Goal: Find specific page/section: Find specific page/section

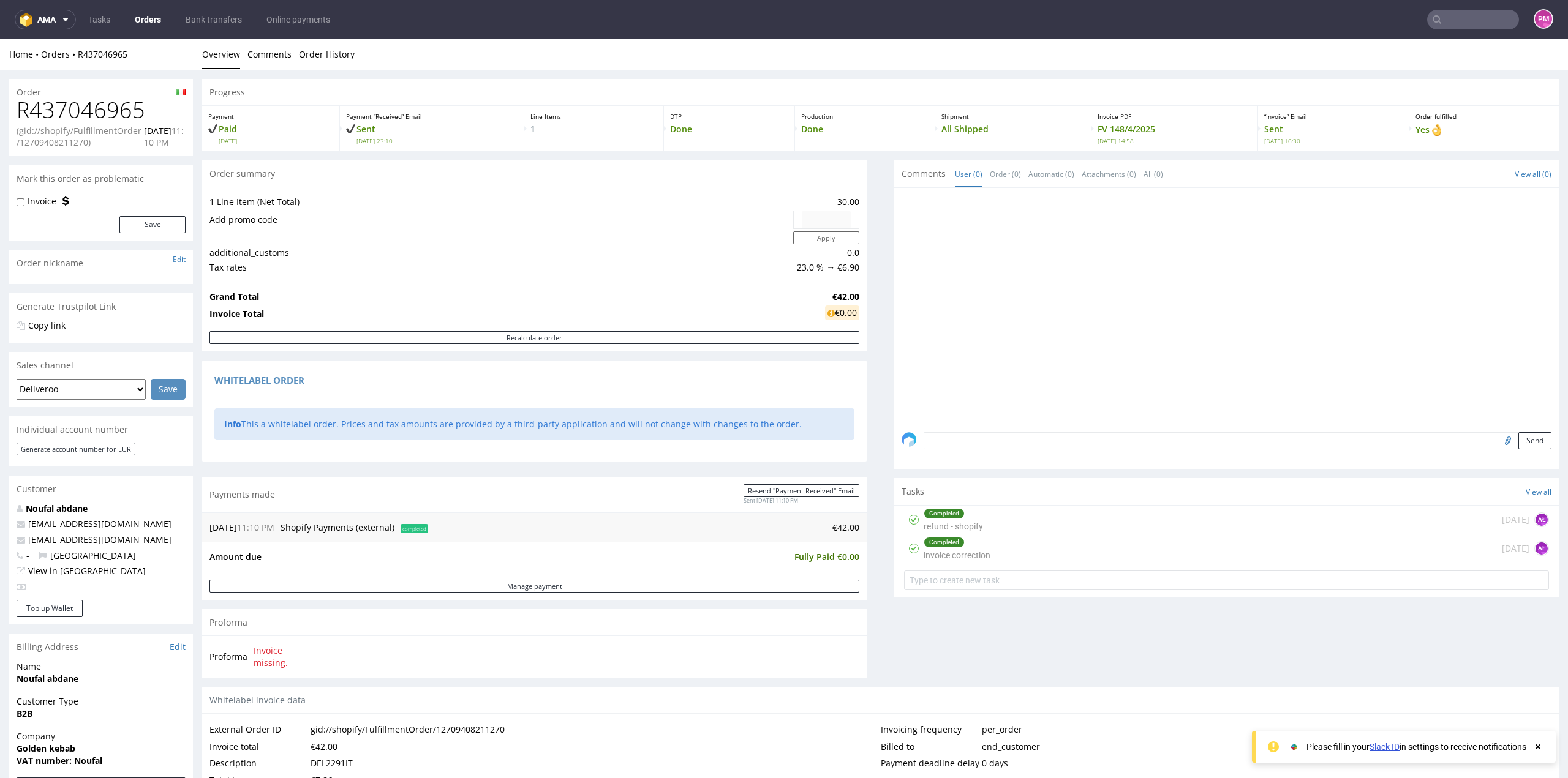
scroll to position [428, 0]
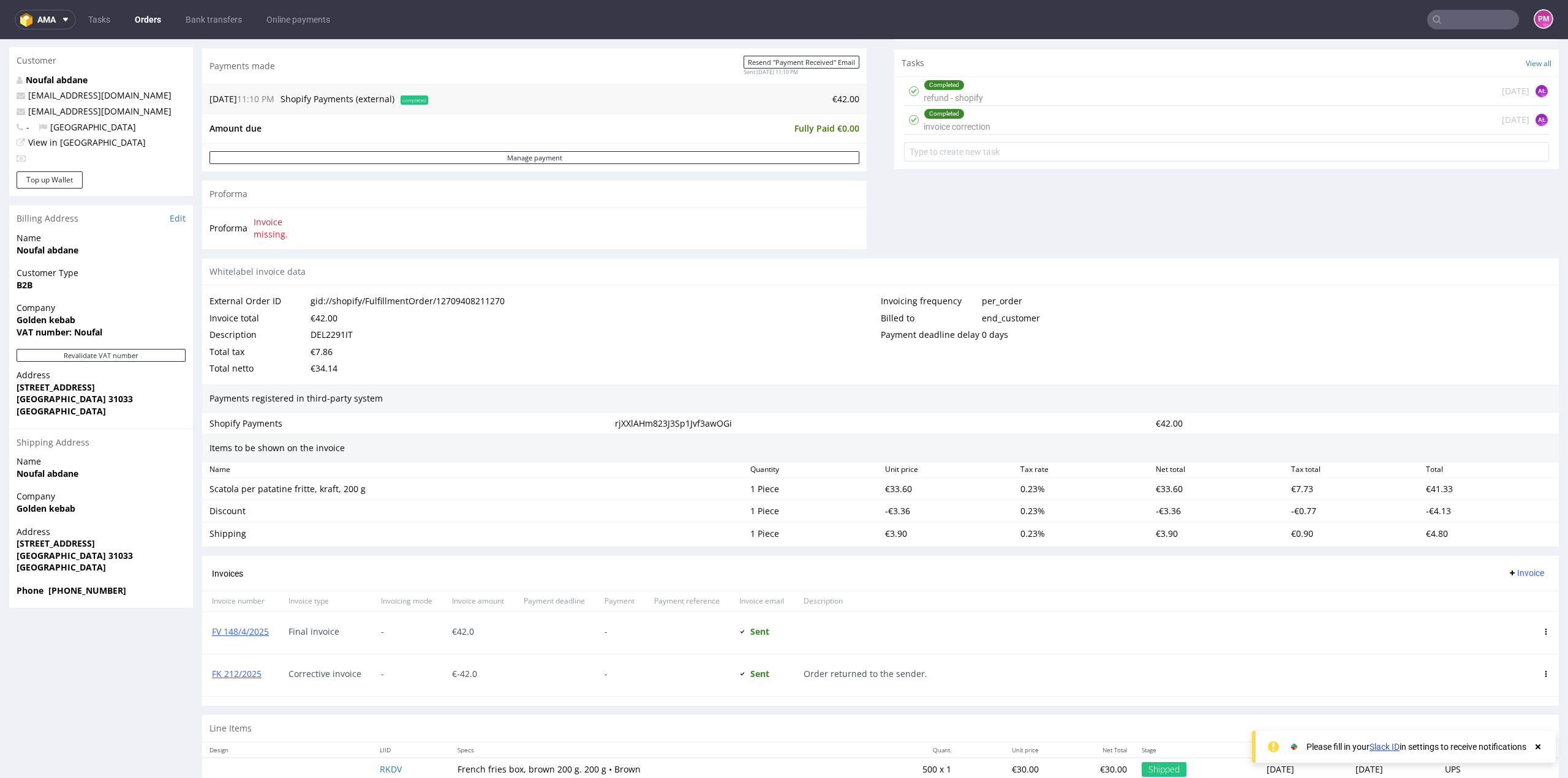
click at [1449, 20] on input "text" at bounding box center [1472, 19] width 92 height 20
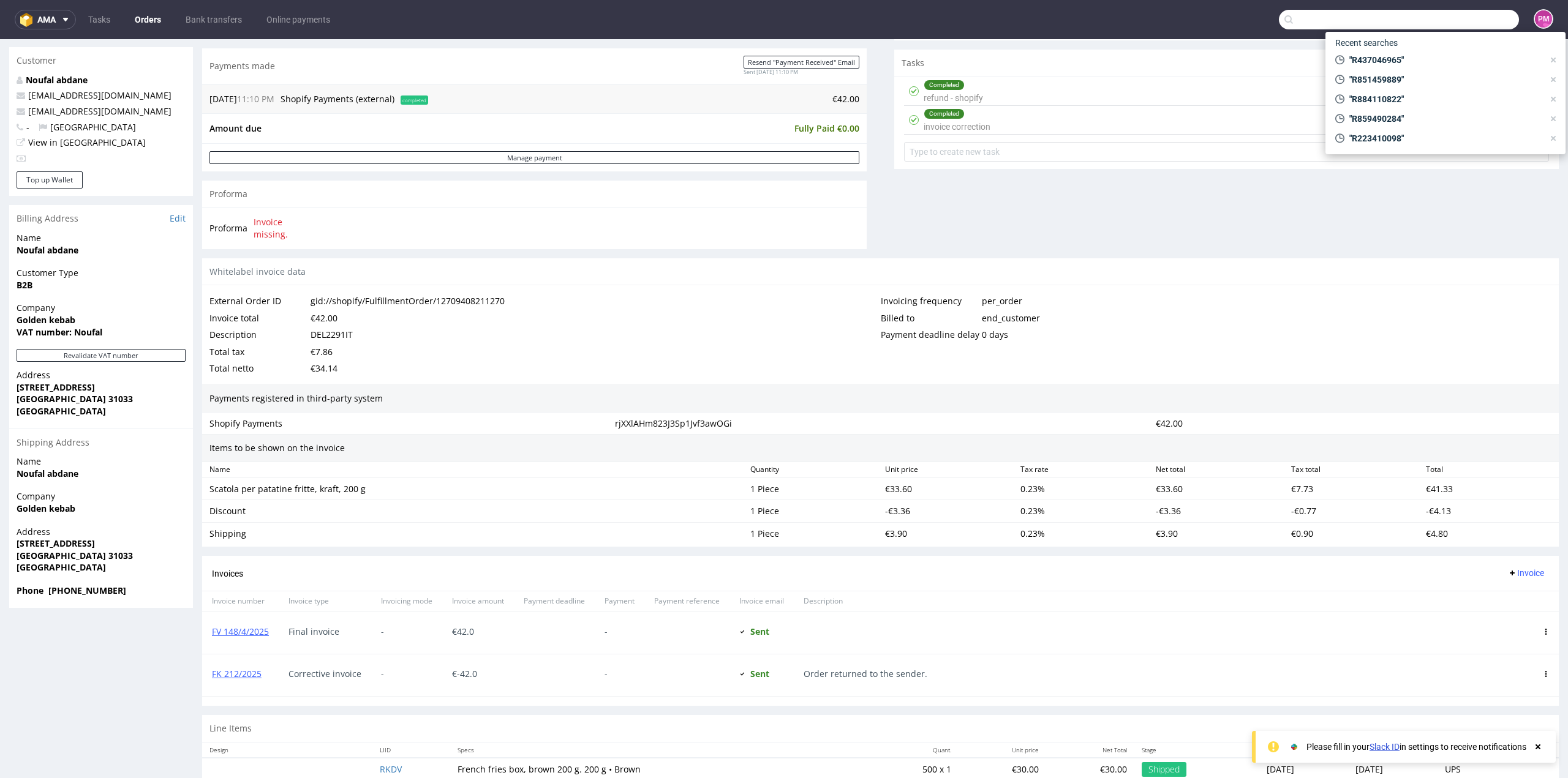
paste input "R244670897"
type input "R244670897"
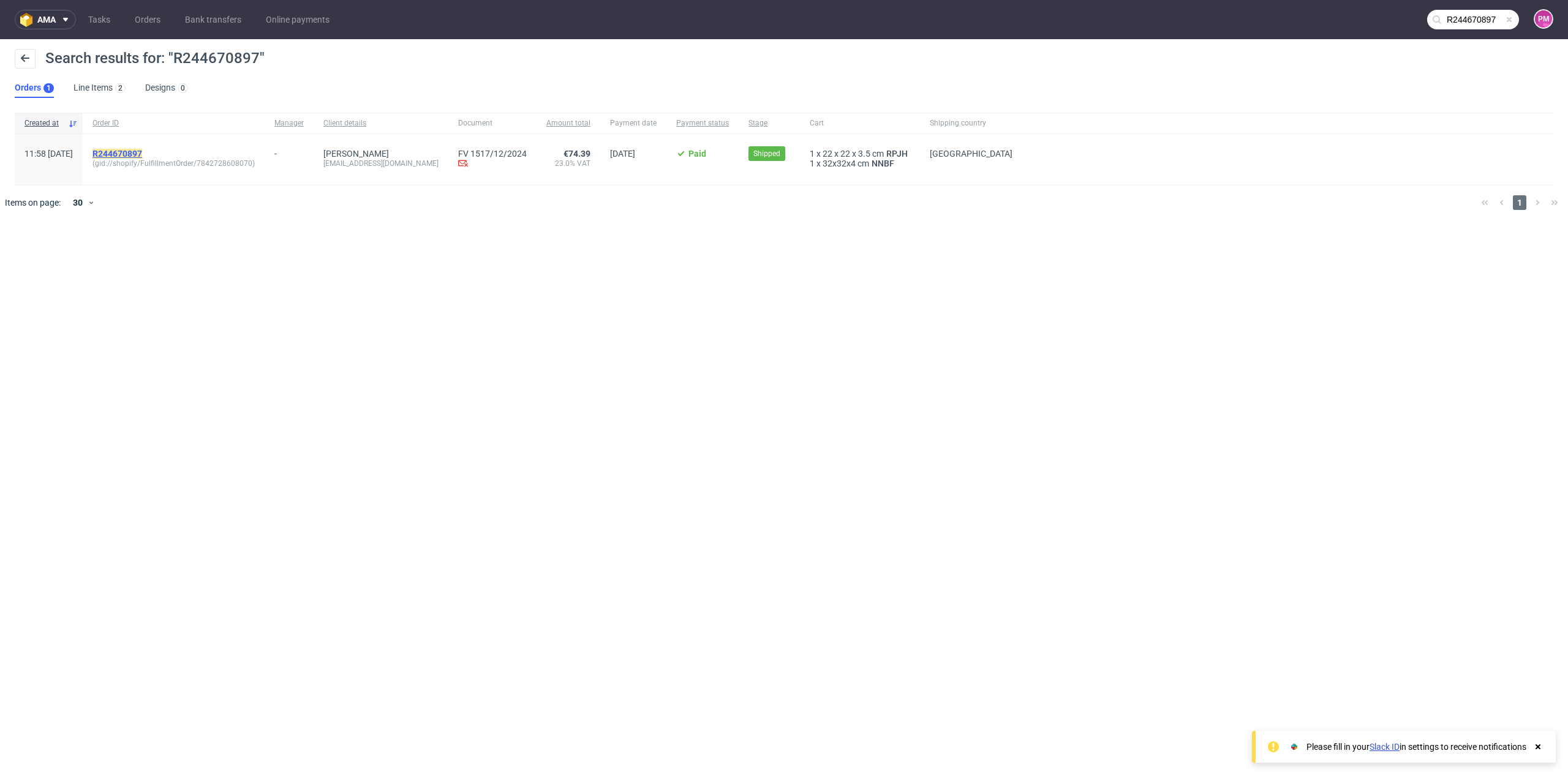
click at [142, 154] on mark "R244670897" at bounding box center [118, 154] width 49 height 9
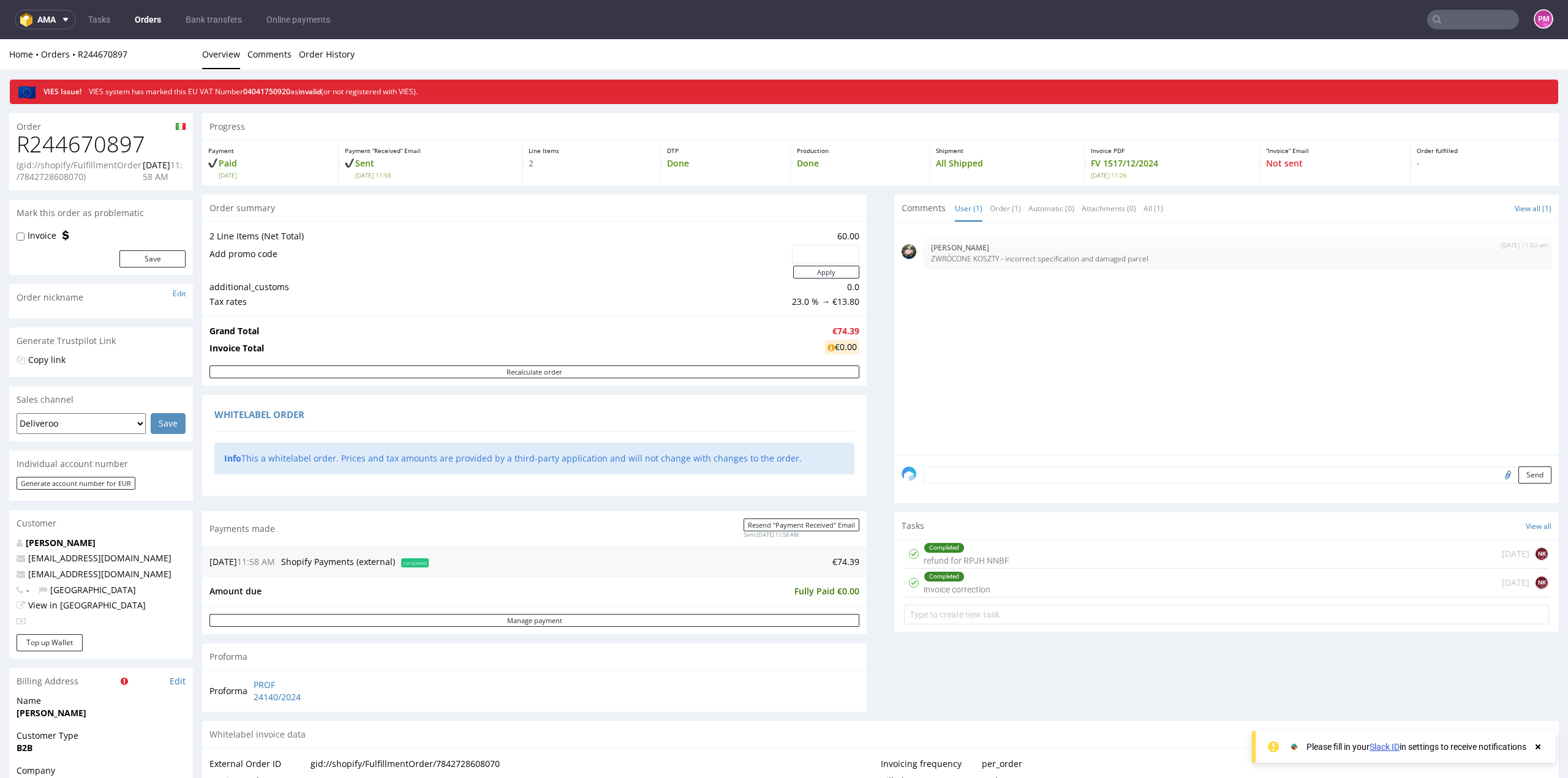
click at [601, 560] on td "€74.39" at bounding box center [645, 562] width 428 height 15
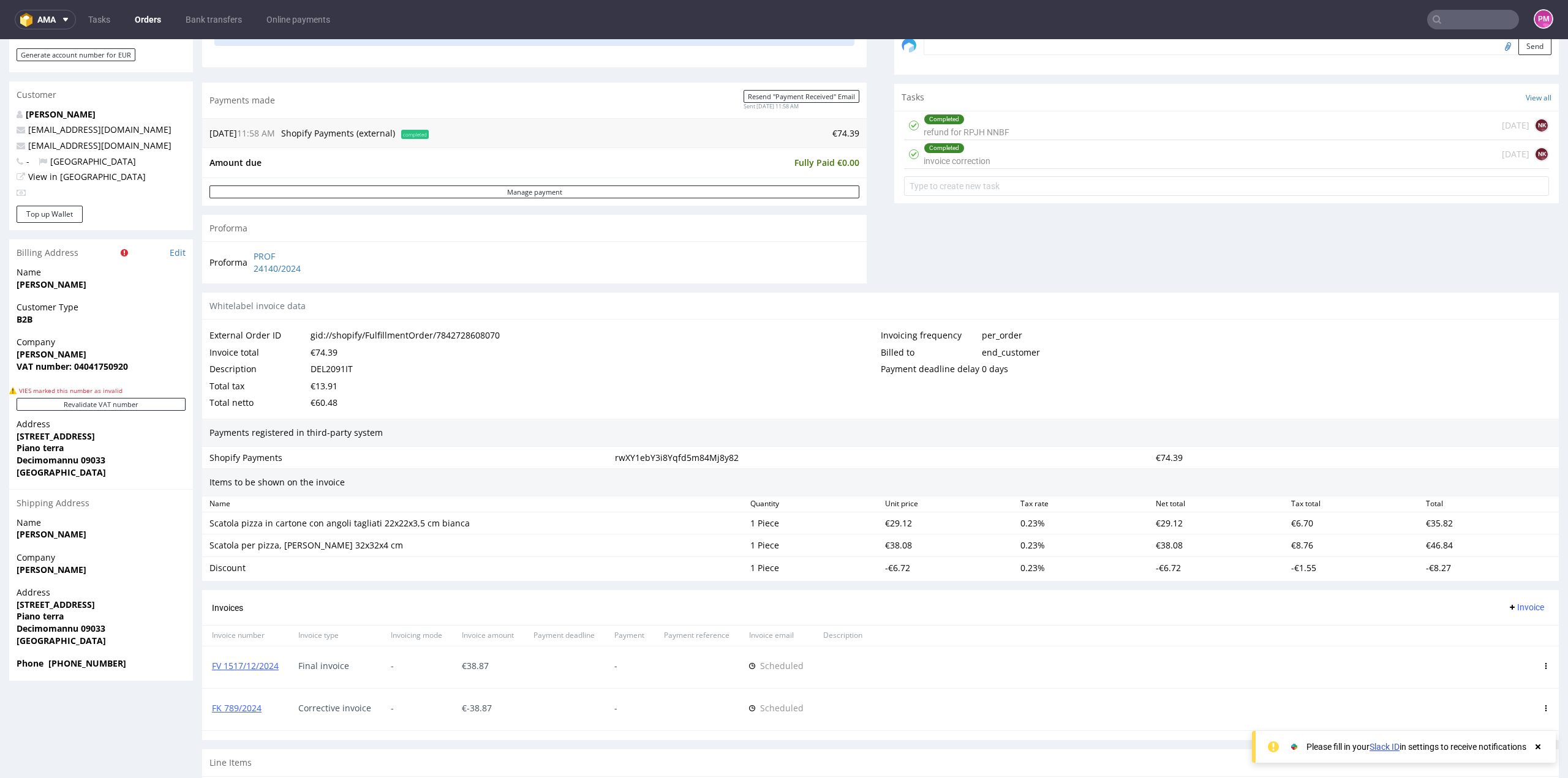
scroll to position [490, 0]
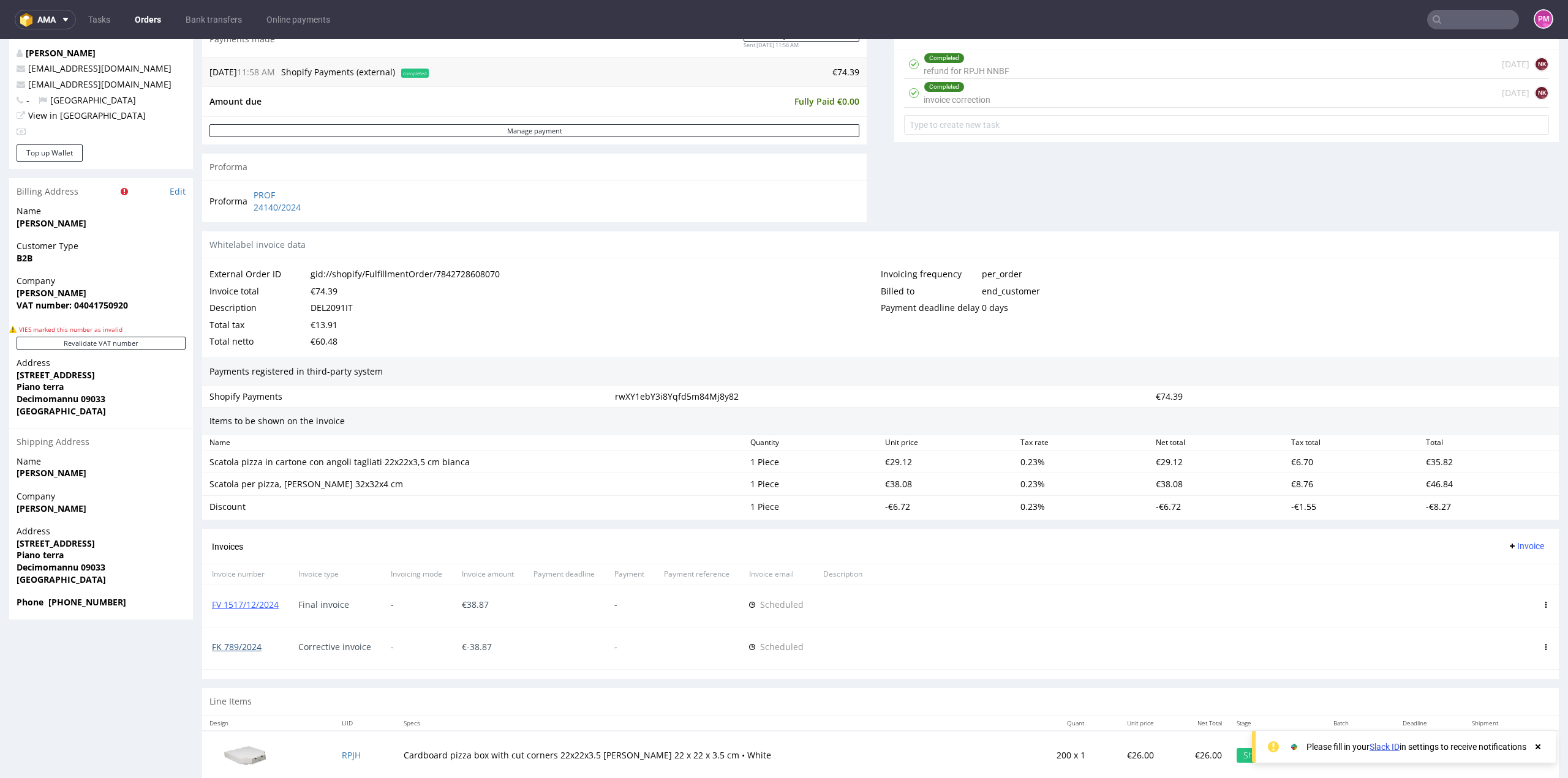
click at [223, 644] on link "FK 789/2024" at bounding box center [237, 646] width 49 height 11
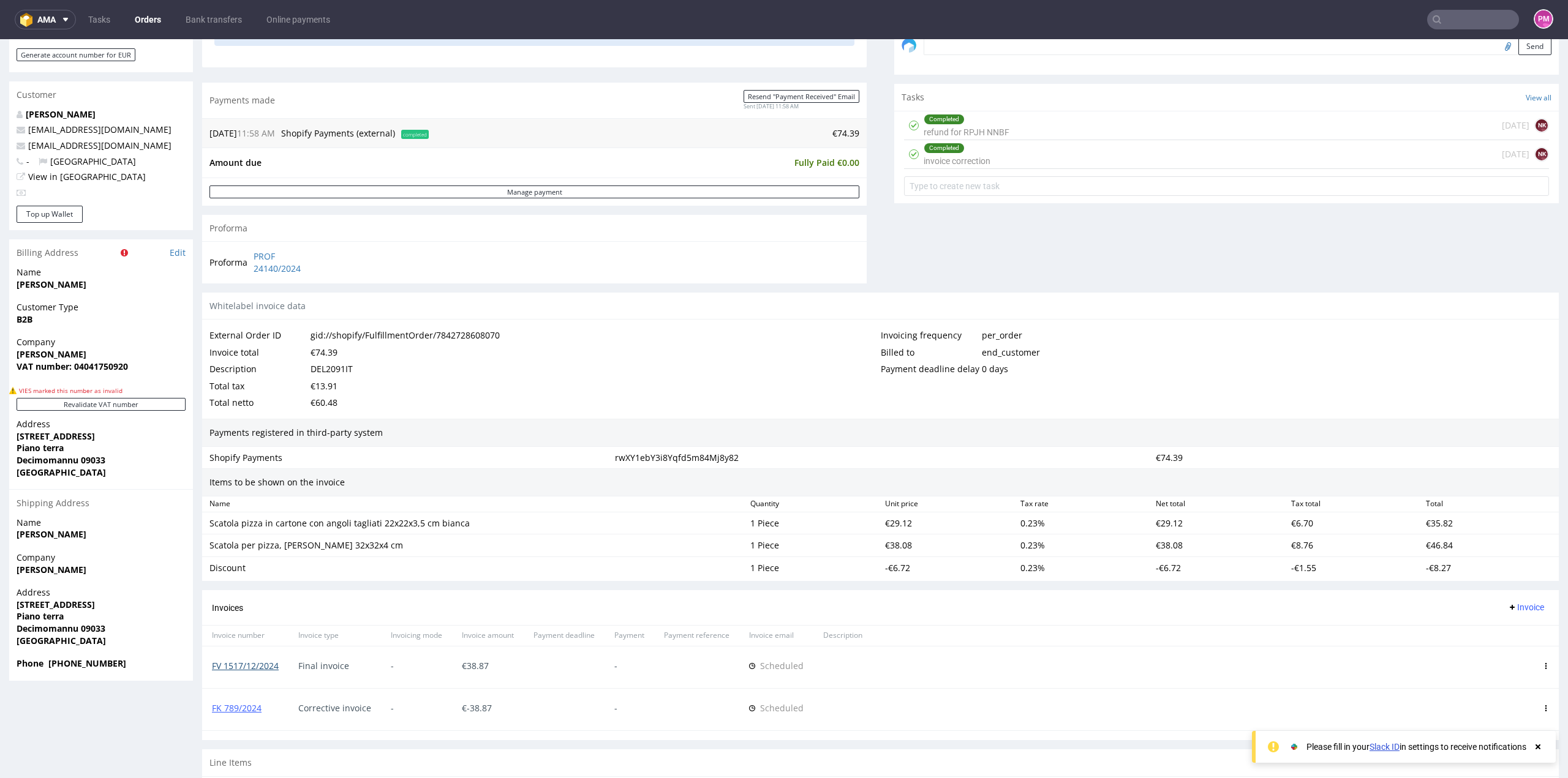
click at [231, 665] on link "FV 1517/12/2024" at bounding box center [246, 665] width 66 height 11
click at [1446, 10] on input "text" at bounding box center [1472, 19] width 92 height 20
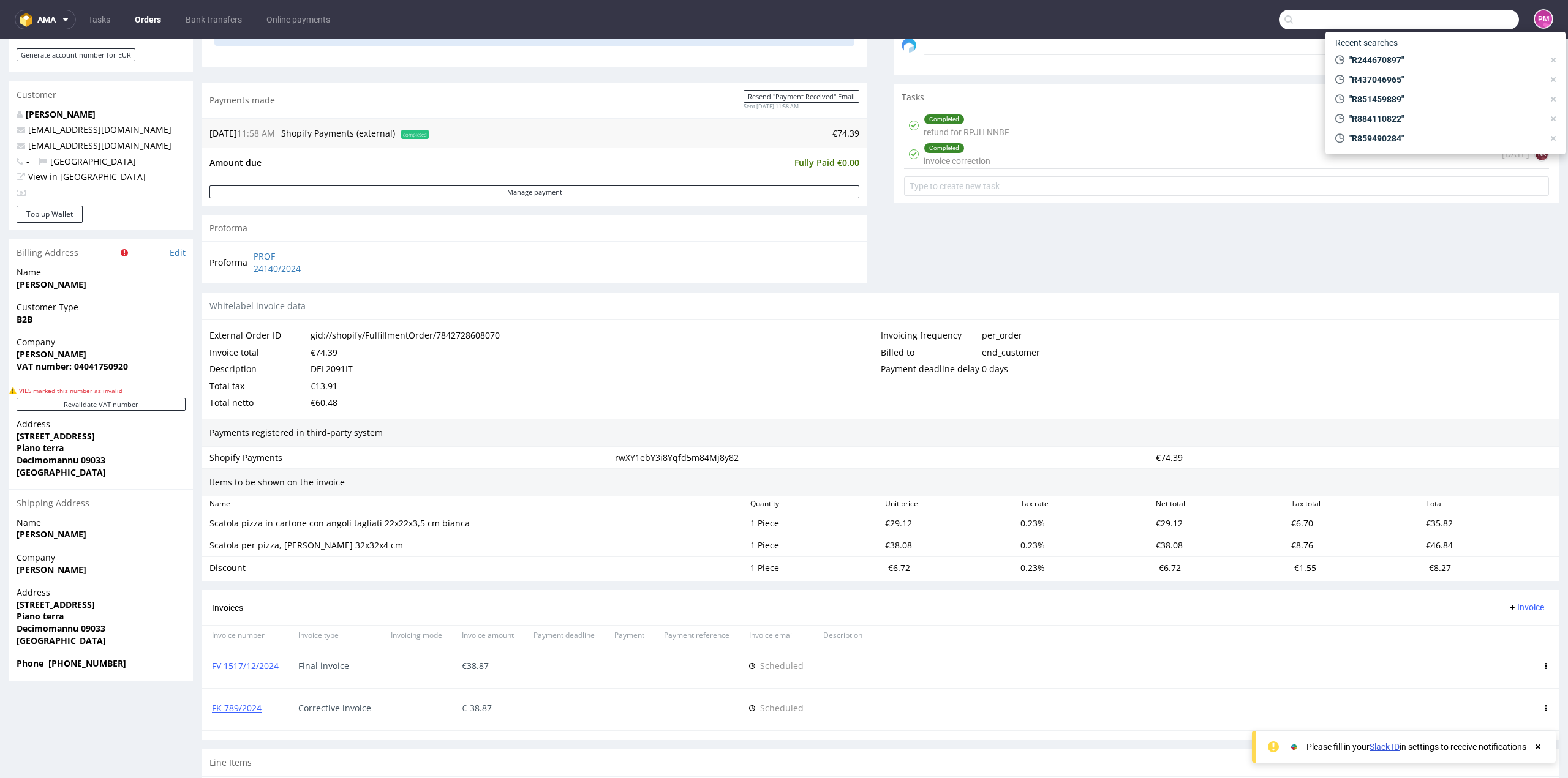
paste input "R958377379"
type input "R958377379"
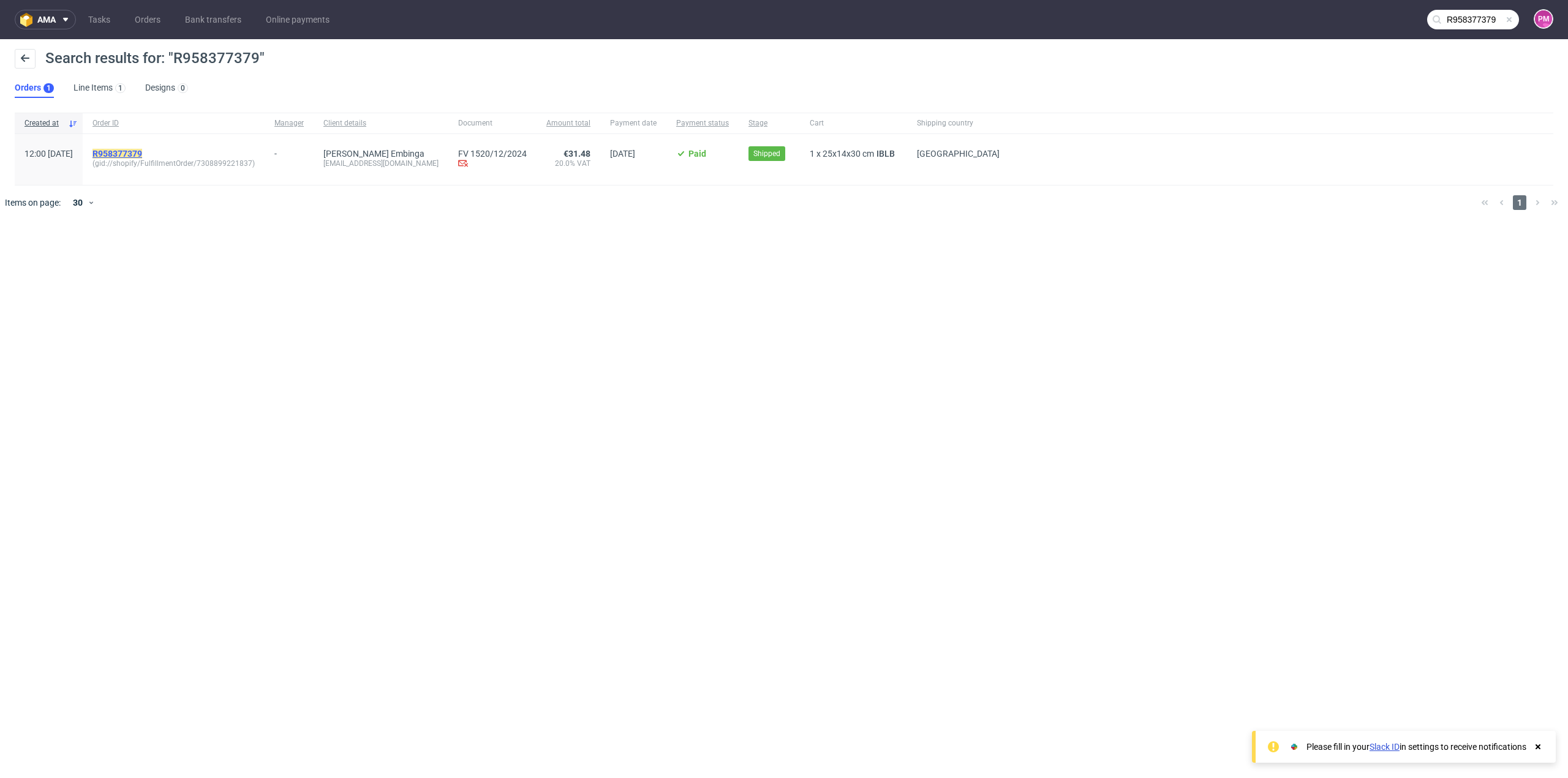
click at [142, 154] on mark "R958377379" at bounding box center [118, 154] width 49 height 9
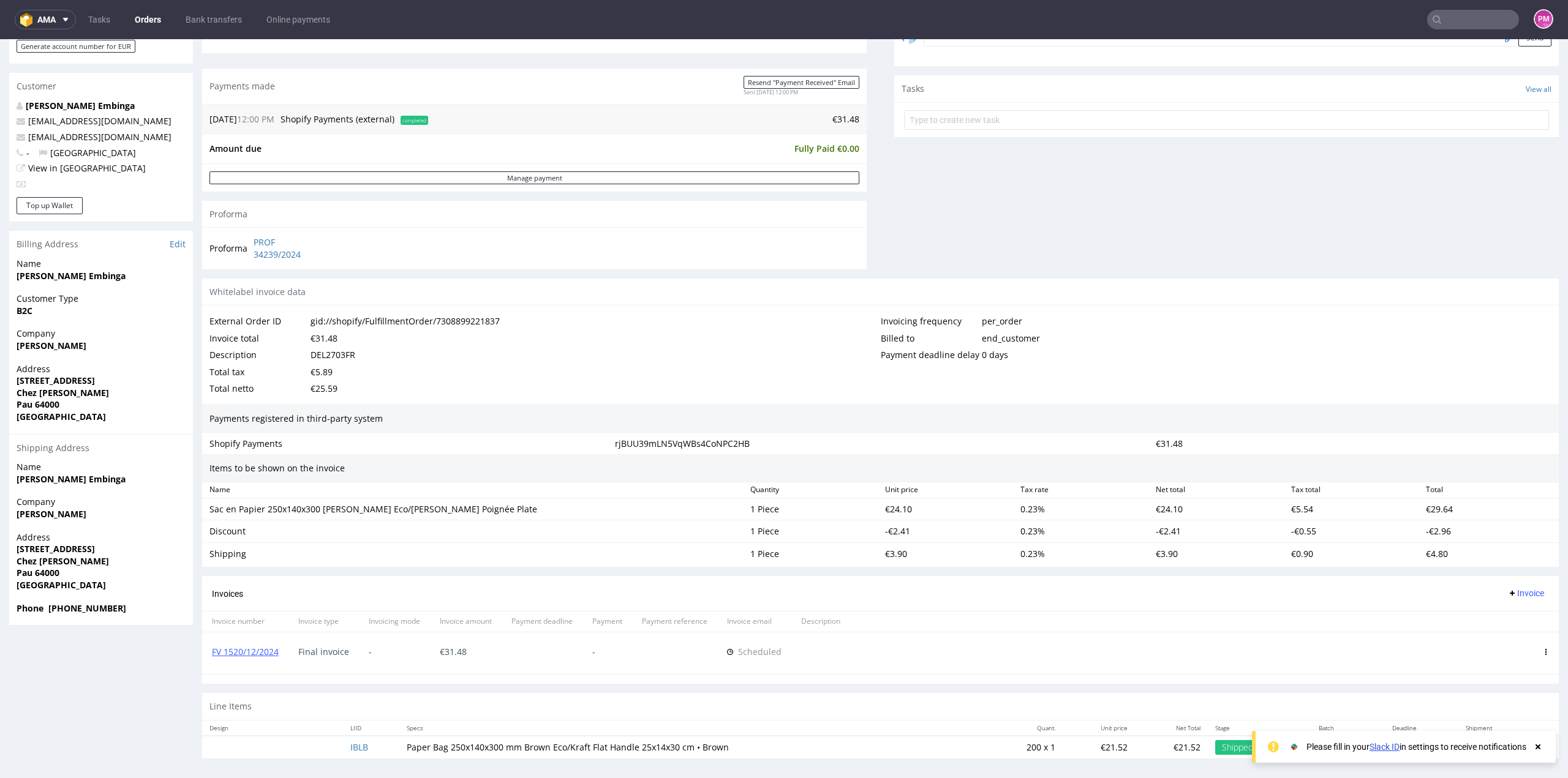
scroll to position [3, 0]
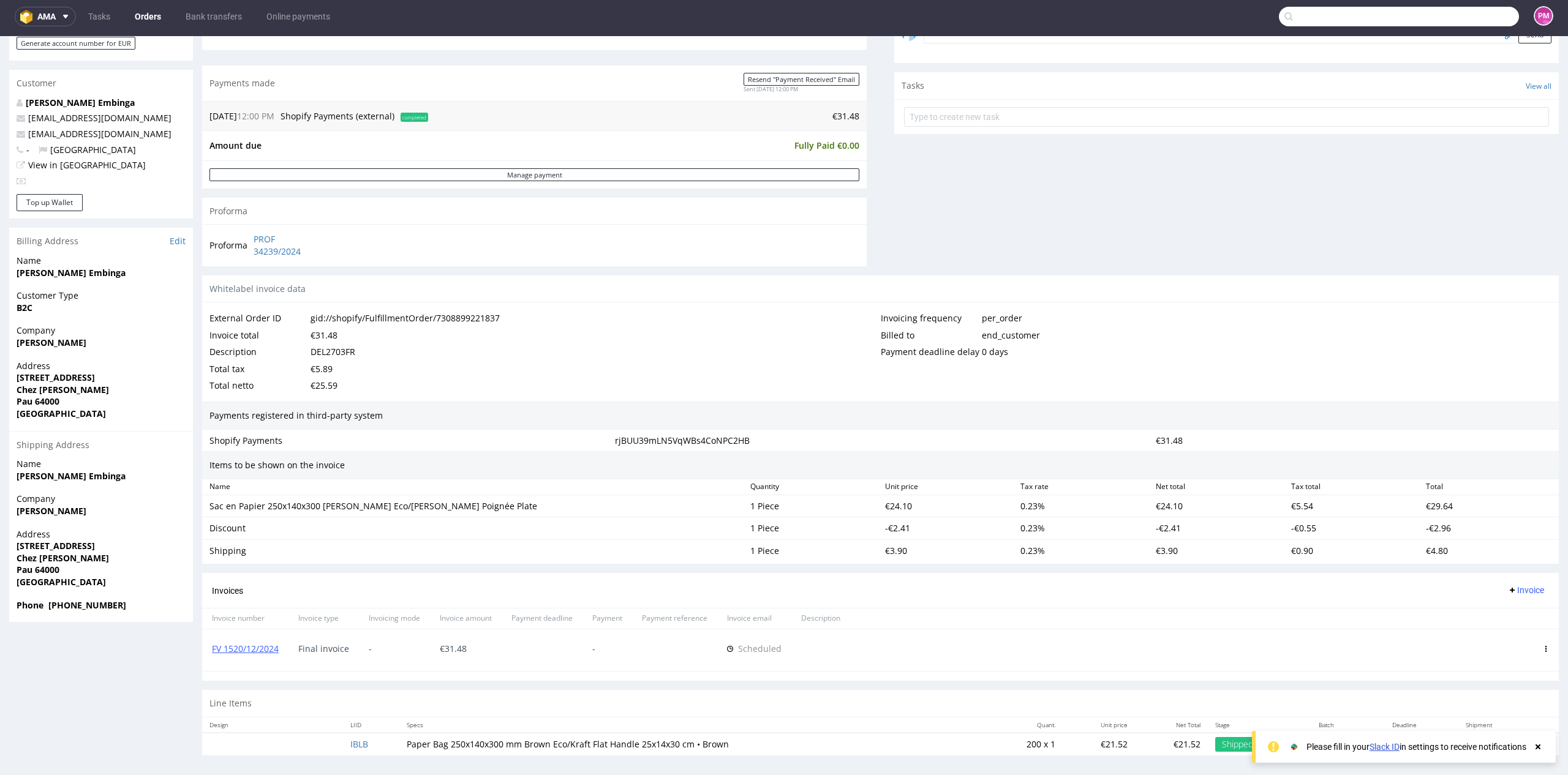
click at [1479, 12] on input "text" at bounding box center [1398, 16] width 240 height 20
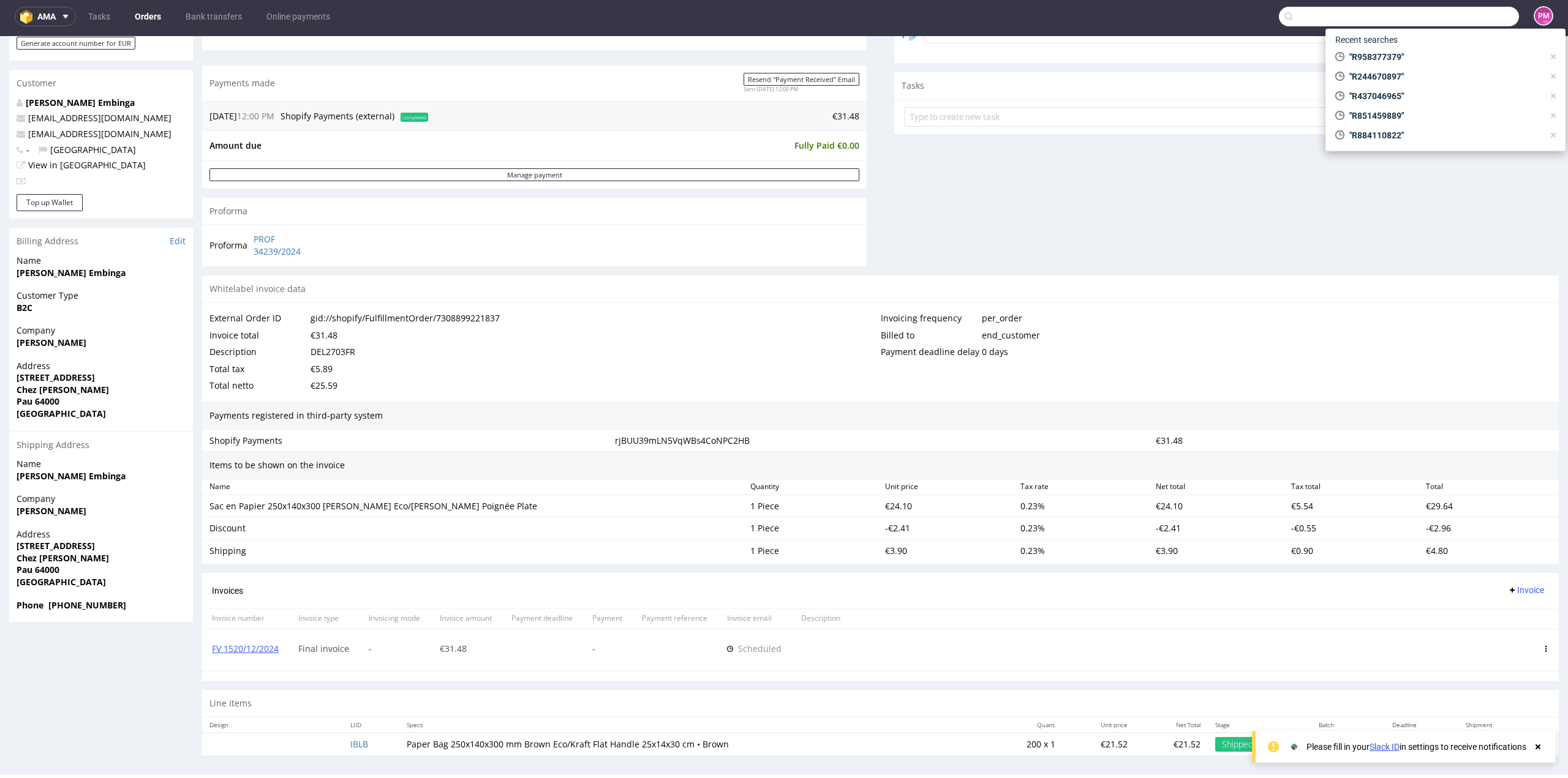
paste input "R958377379"
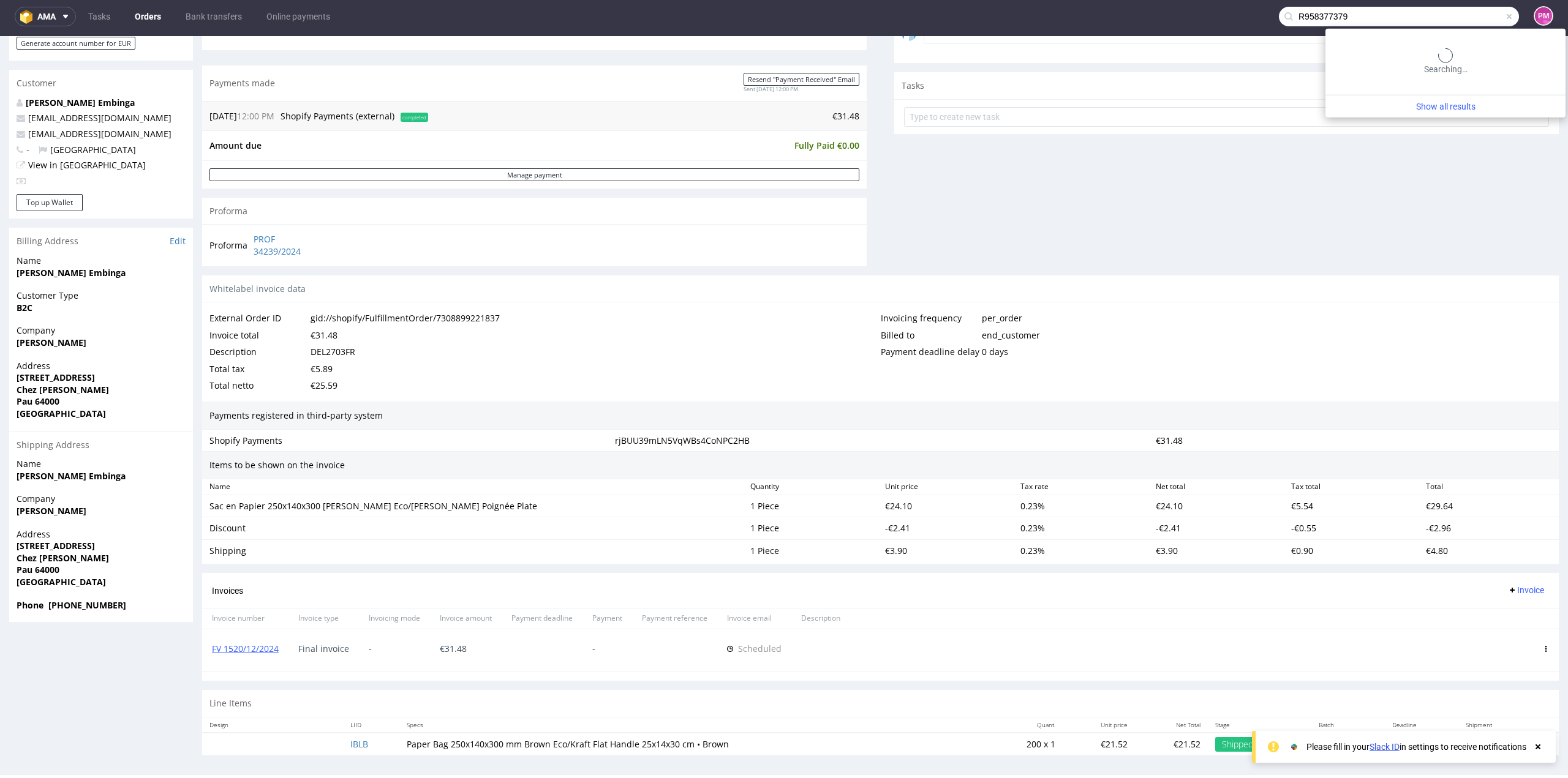
type input "R958377379"
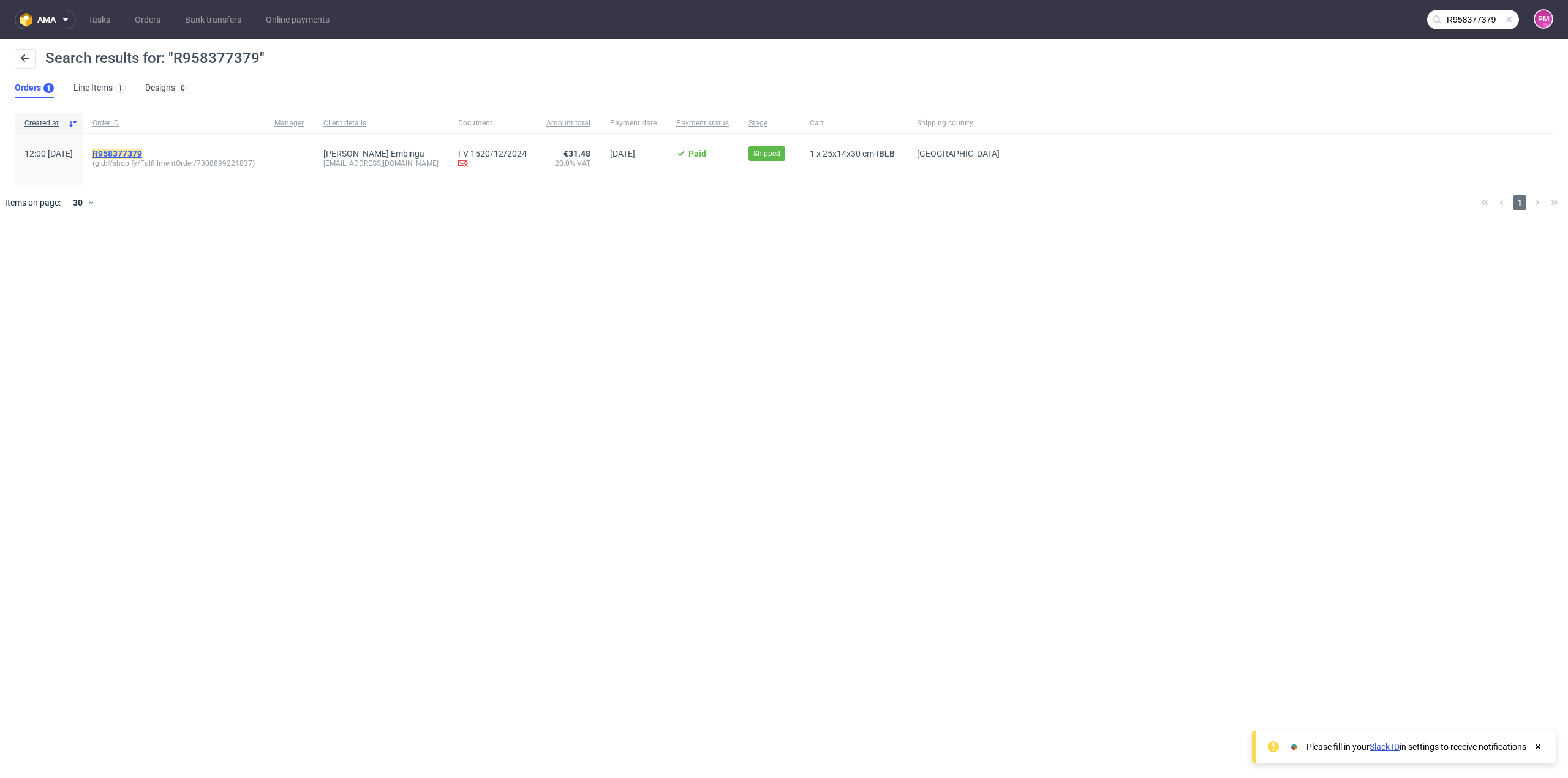
click at [137, 149] on mark "R958377379" at bounding box center [118, 154] width 49 height 9
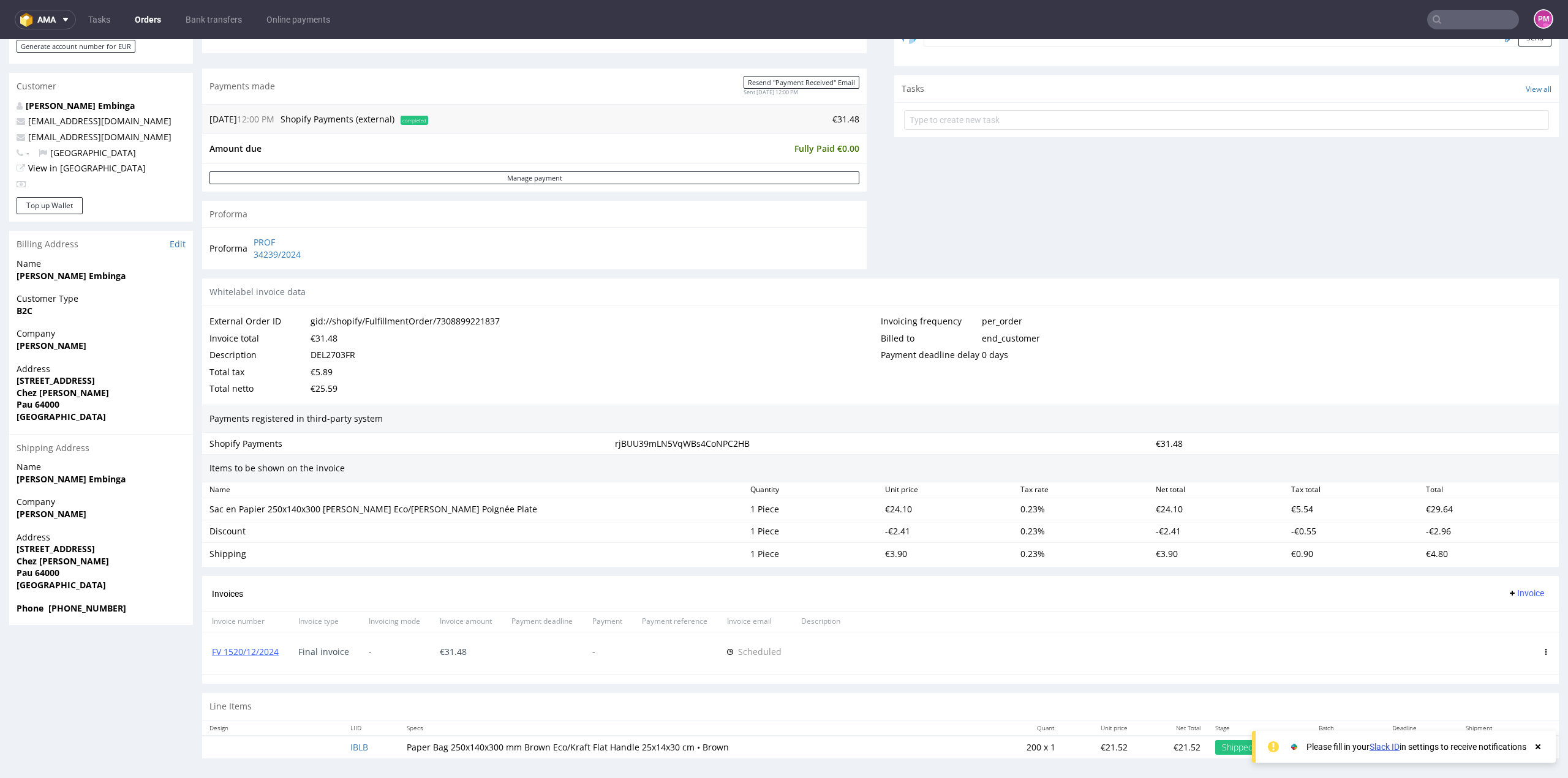
scroll to position [3, 0]
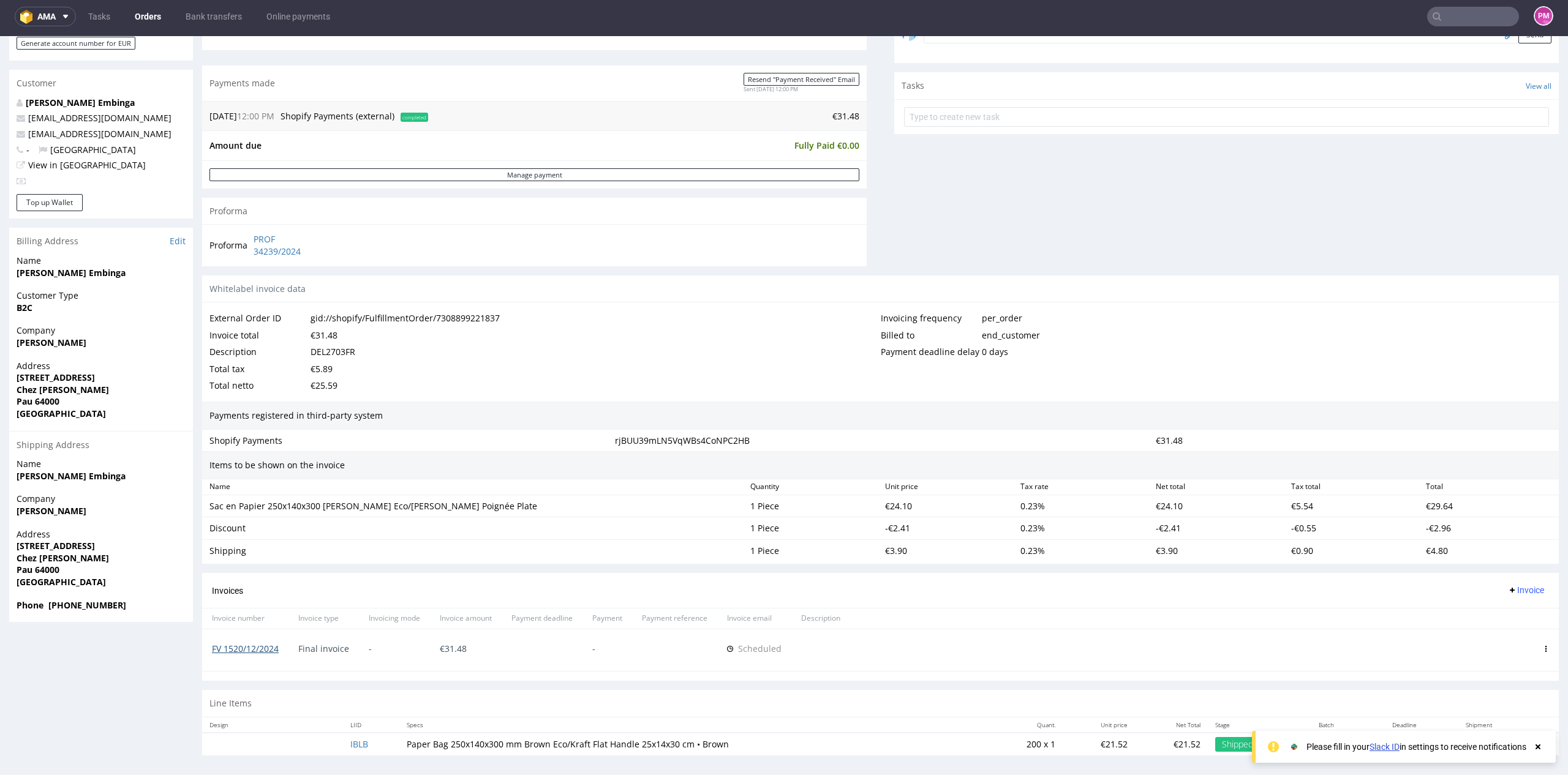
click at [268, 642] on link "FV 1520/12/2024" at bounding box center [246, 648] width 66 height 11
click at [1464, 9] on input "text" at bounding box center [1472, 16] width 92 height 20
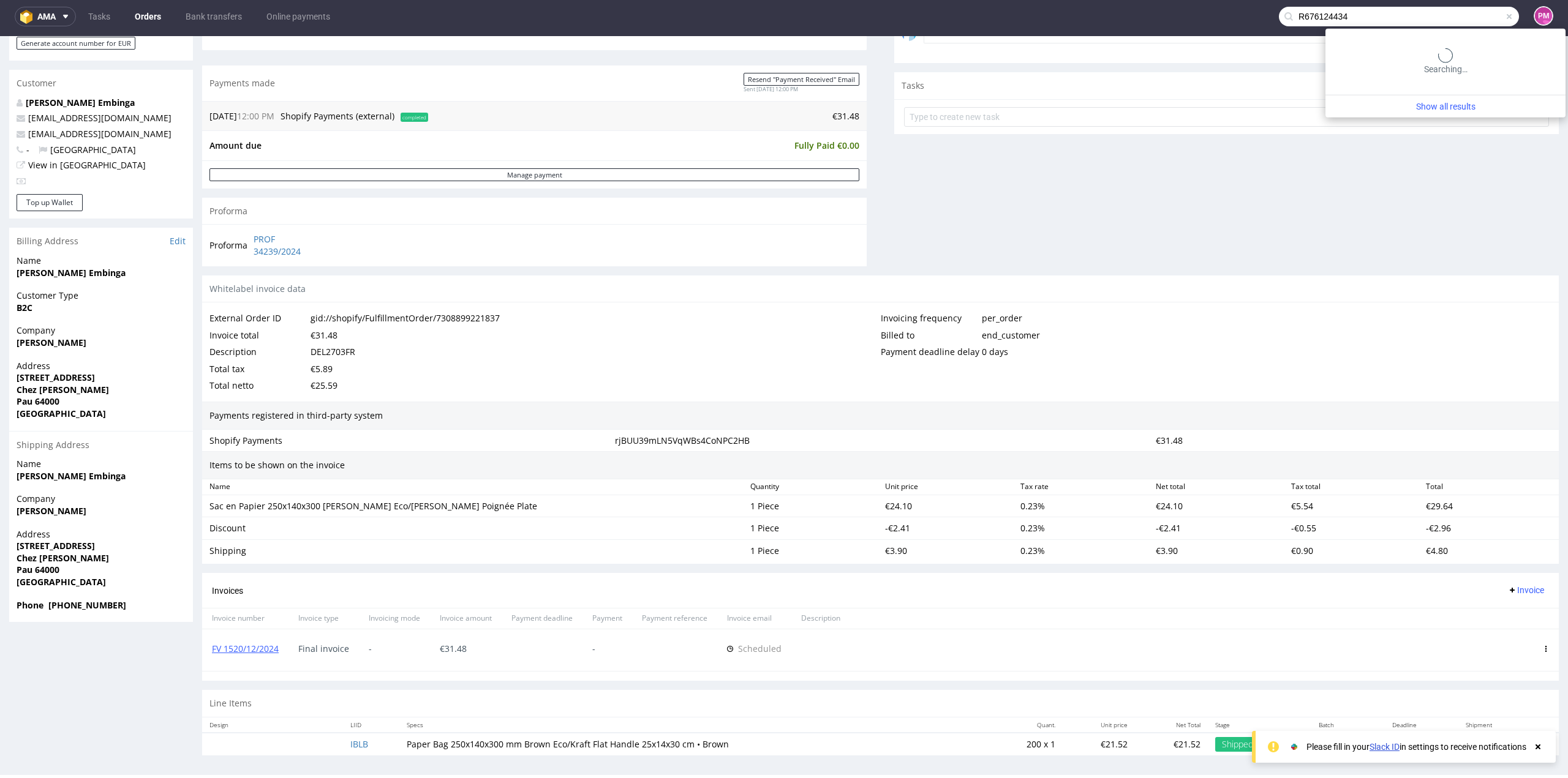
type input "R676124434"
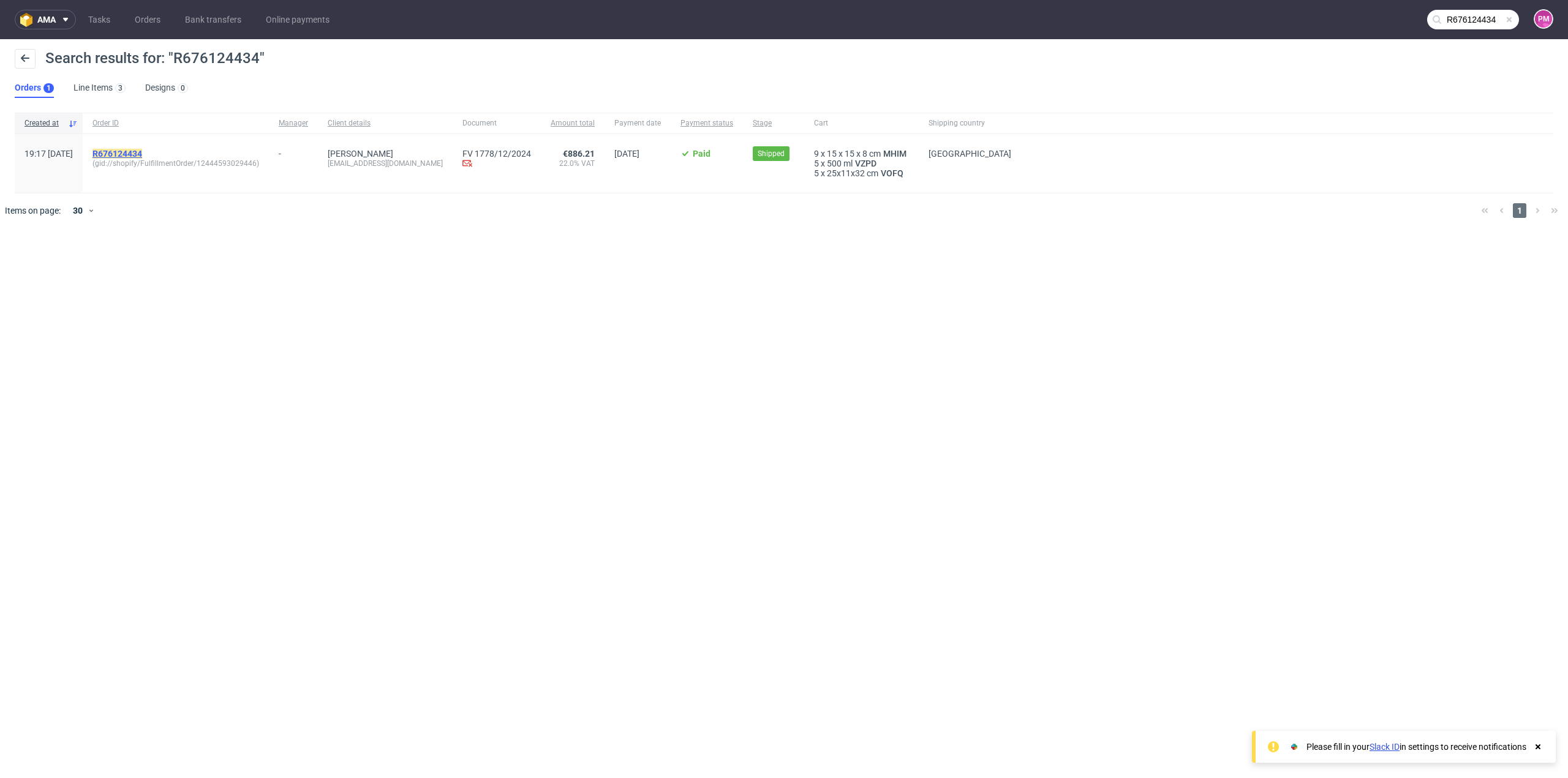
click at [142, 150] on mark "R676124434" at bounding box center [118, 154] width 49 height 9
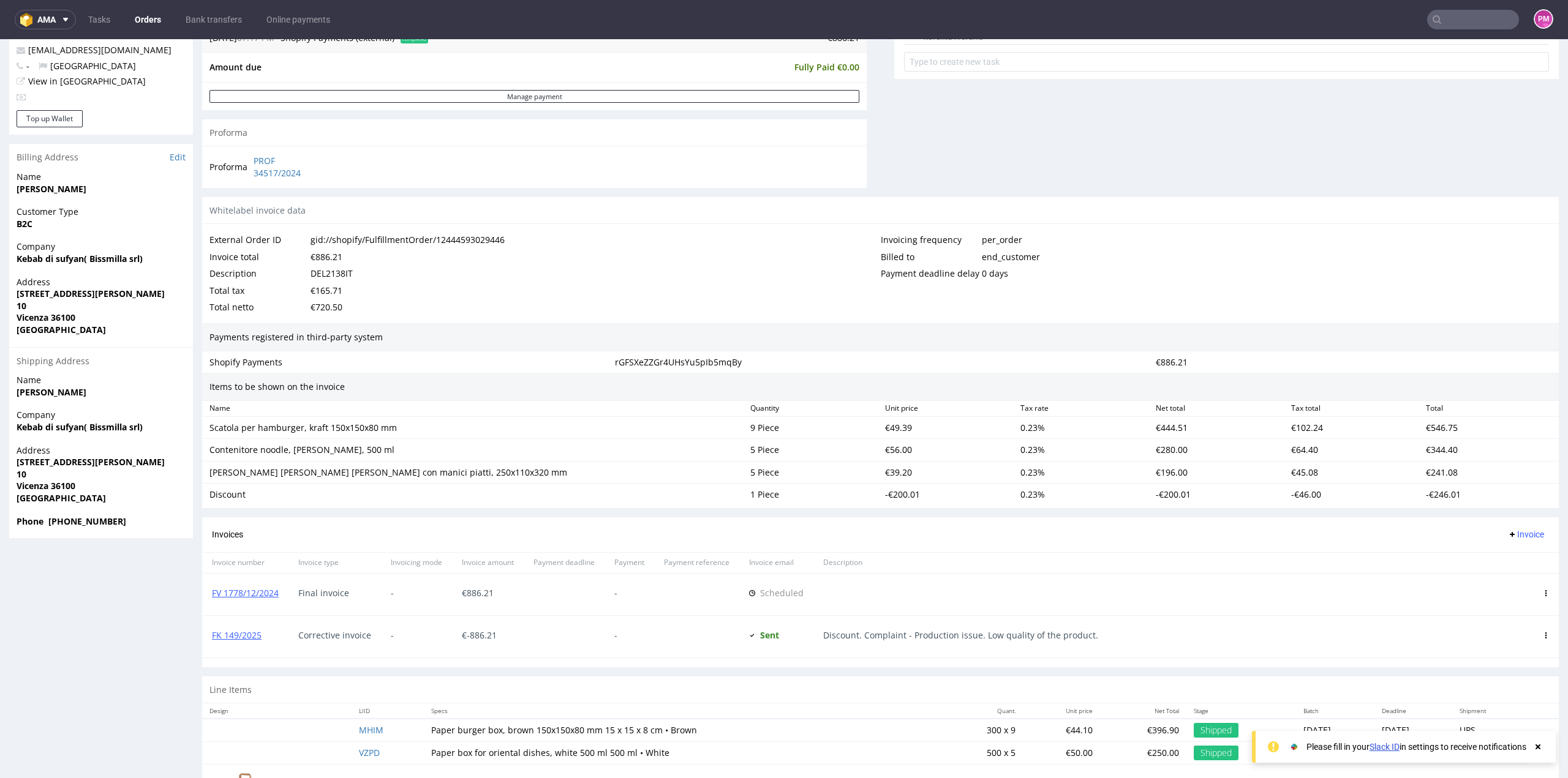
scroll to position [550, 0]
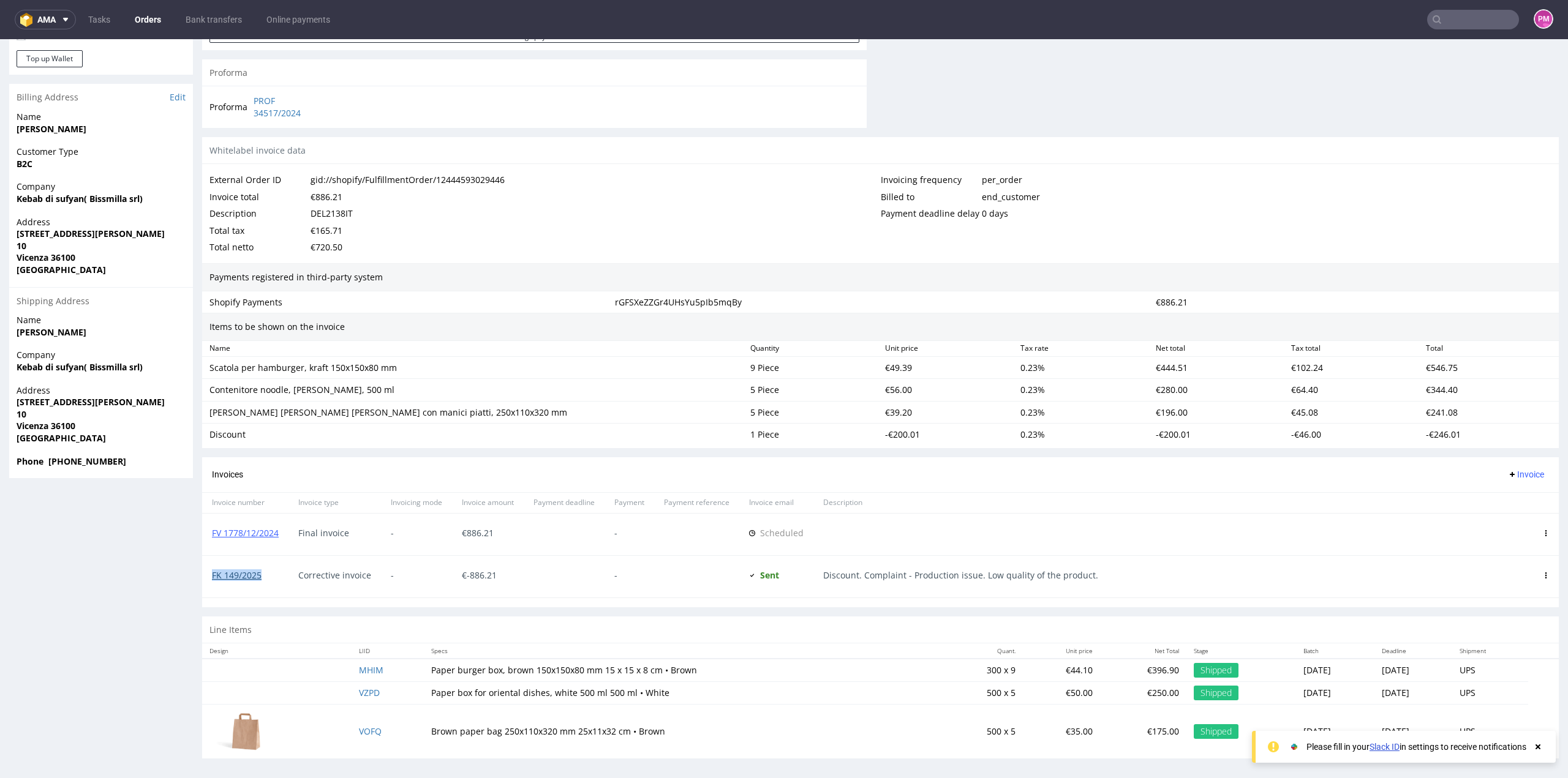
drag, startPoint x: 265, startPoint y: 573, endPoint x: 213, endPoint y: 574, distance: 52.0
click at [213, 574] on span "FK 149/2025" at bounding box center [246, 575] width 66 height 9
copy link "FK 149/2025"
click at [245, 571] on link "FK 149/2025" at bounding box center [237, 575] width 49 height 11
click at [269, 529] on link "FV 1778/12/2024" at bounding box center [246, 533] width 66 height 11
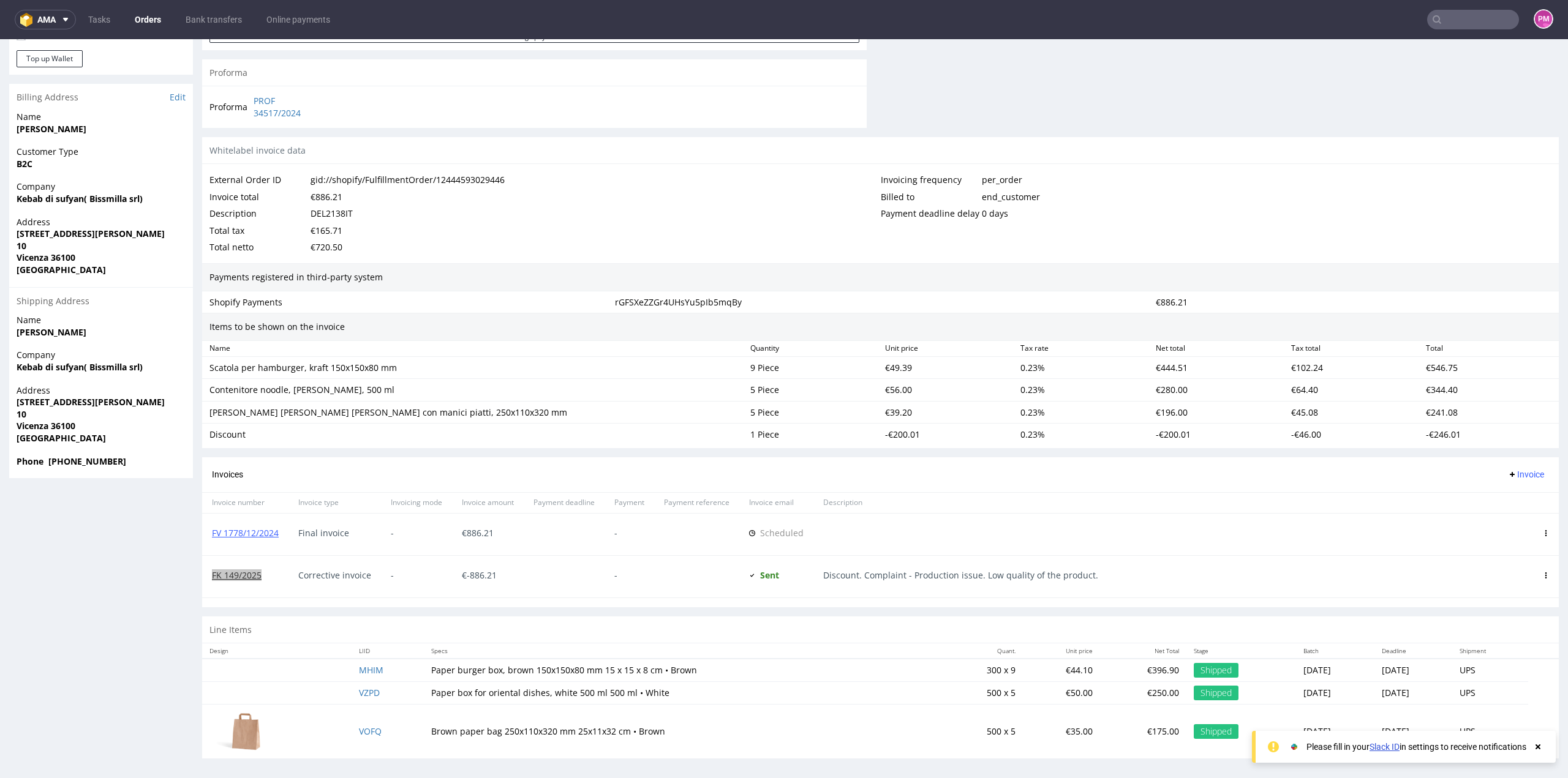
click at [1498, 27] on input "text" at bounding box center [1472, 19] width 92 height 20
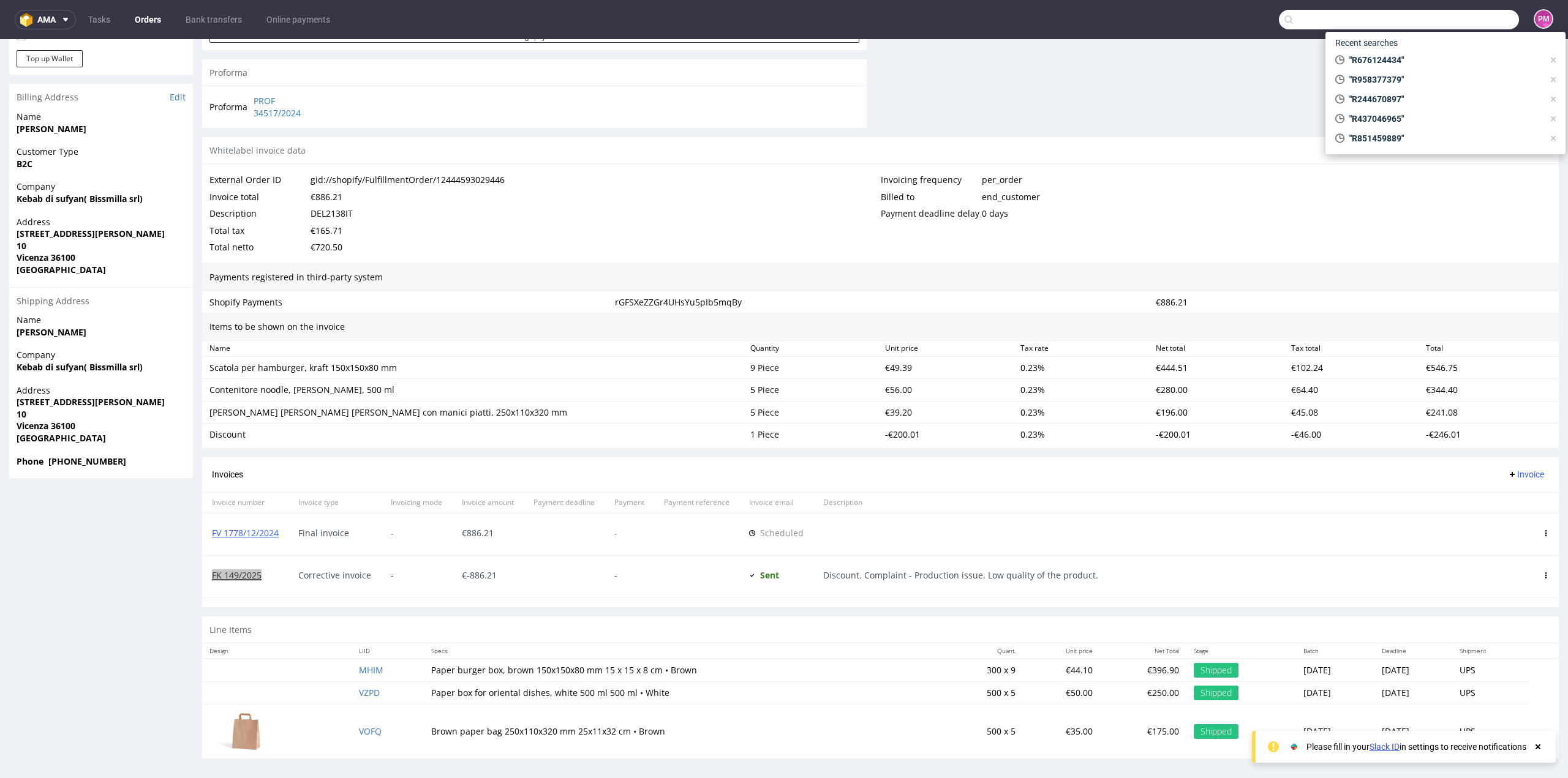
paste input "R730260233"
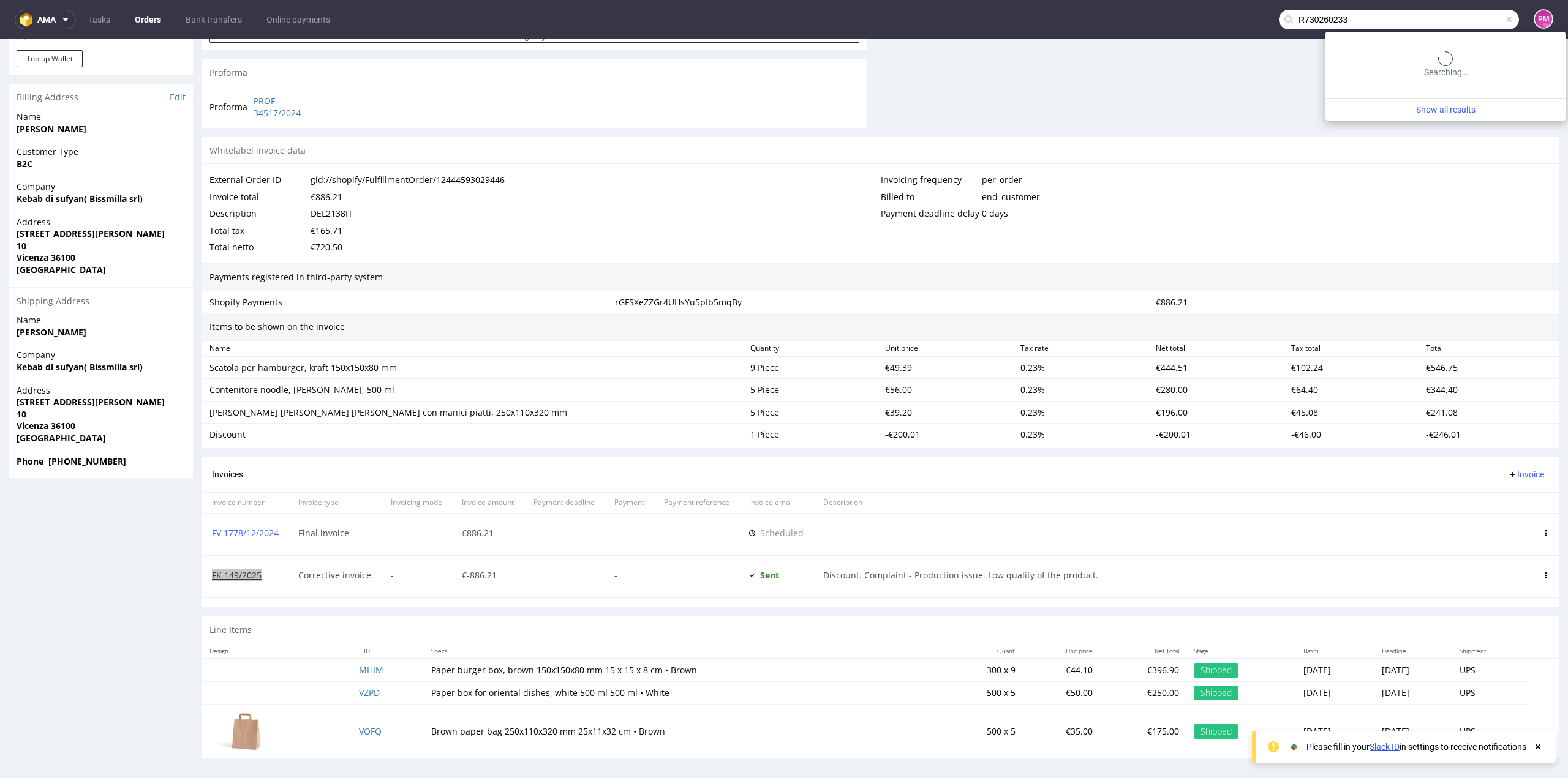
type input "R730260233"
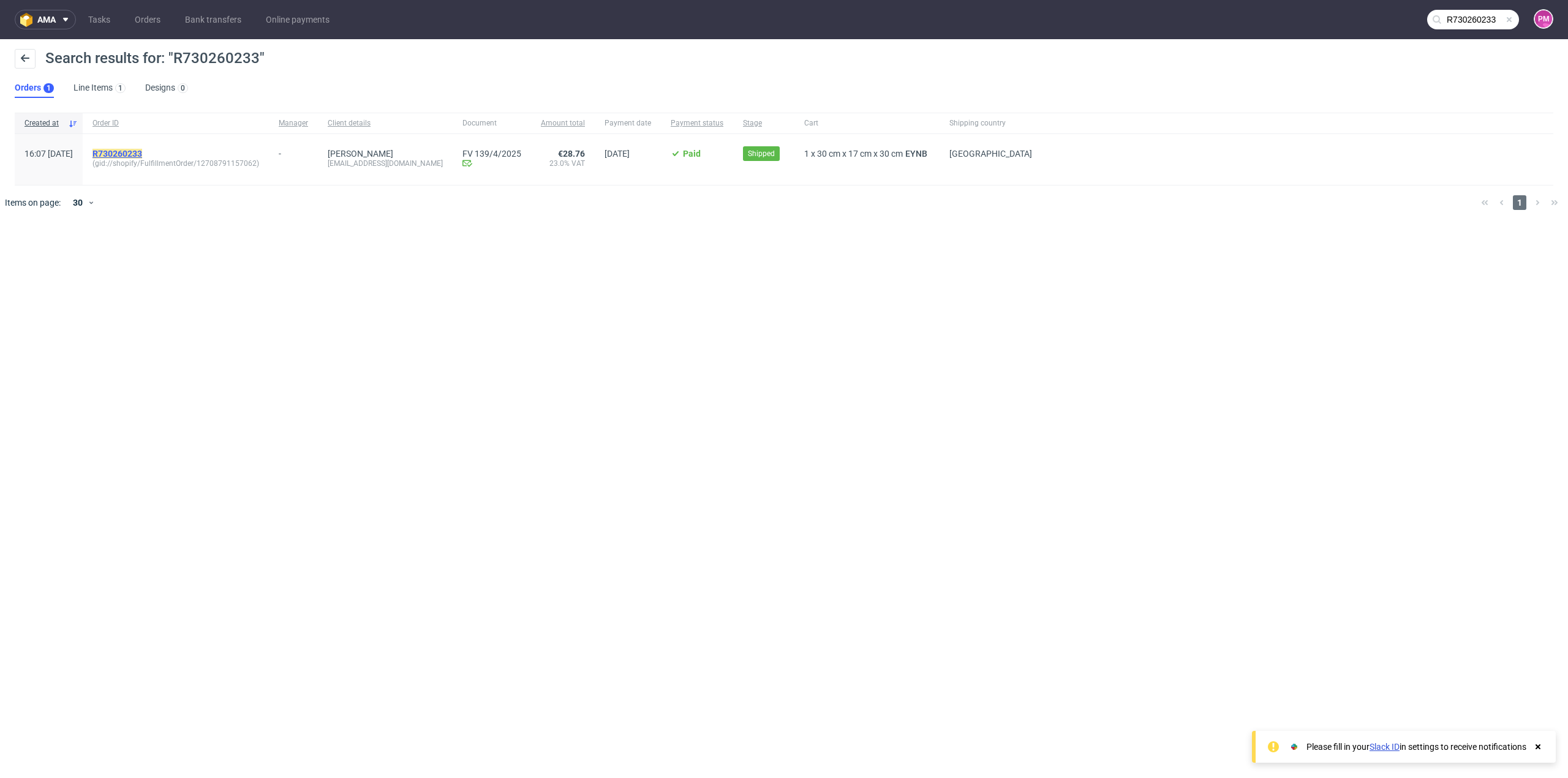
click at [139, 151] on mark "R730260233" at bounding box center [118, 154] width 49 height 9
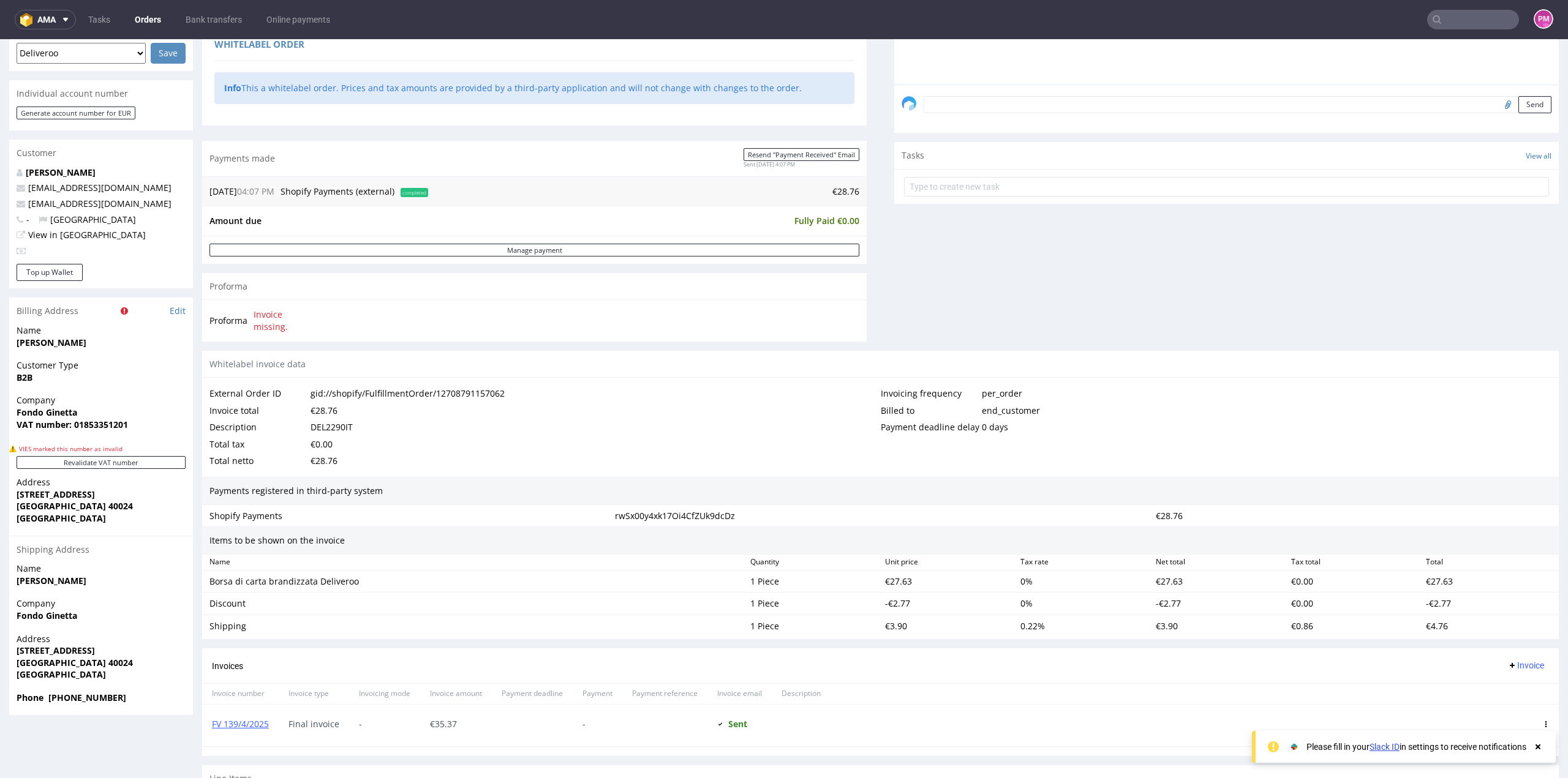
scroll to position [443, 0]
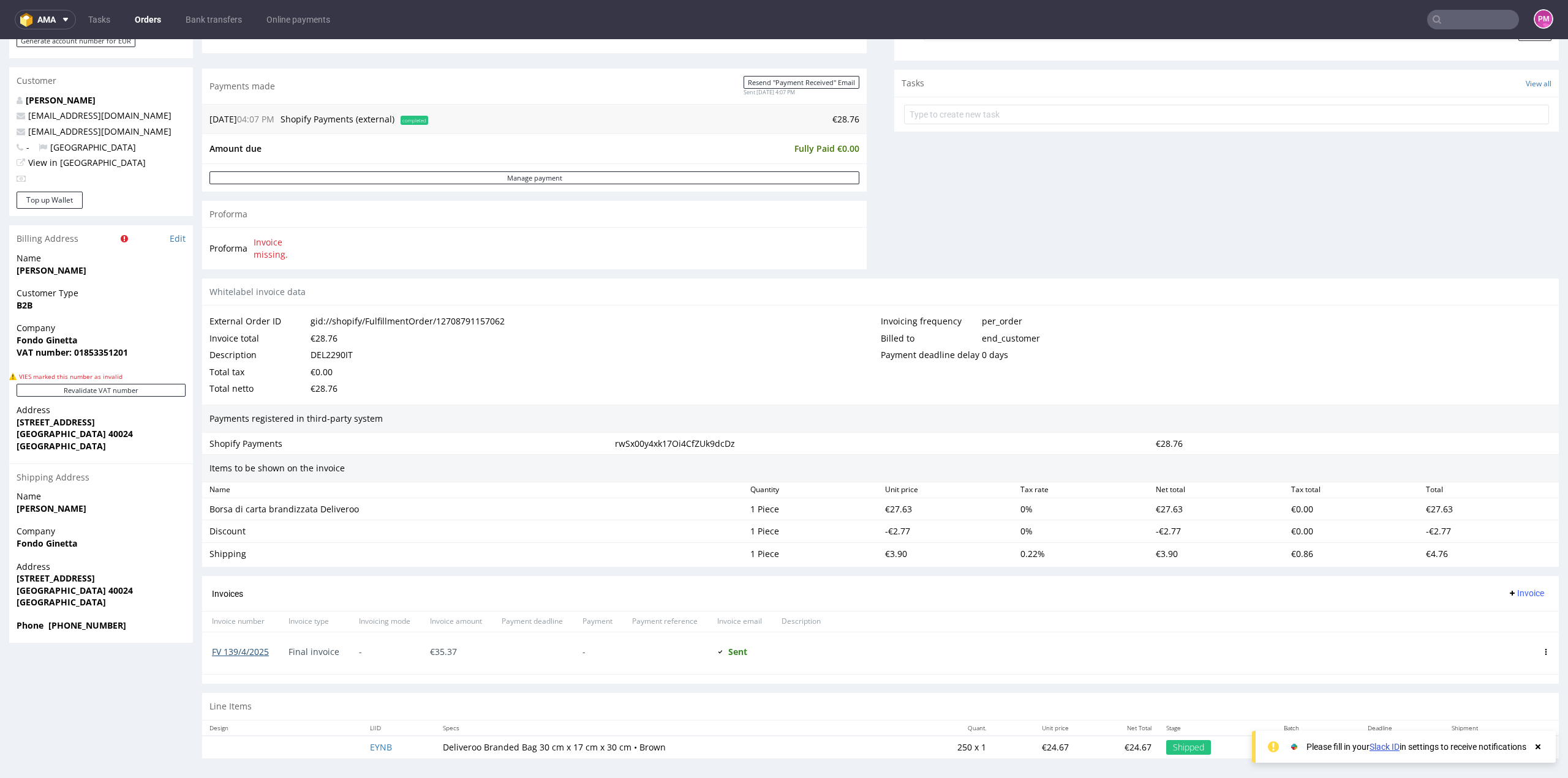
click at [248, 646] on link "FV 139/4/2025" at bounding box center [241, 652] width 57 height 11
click at [1435, 20] on input "text" at bounding box center [1472, 19] width 92 height 20
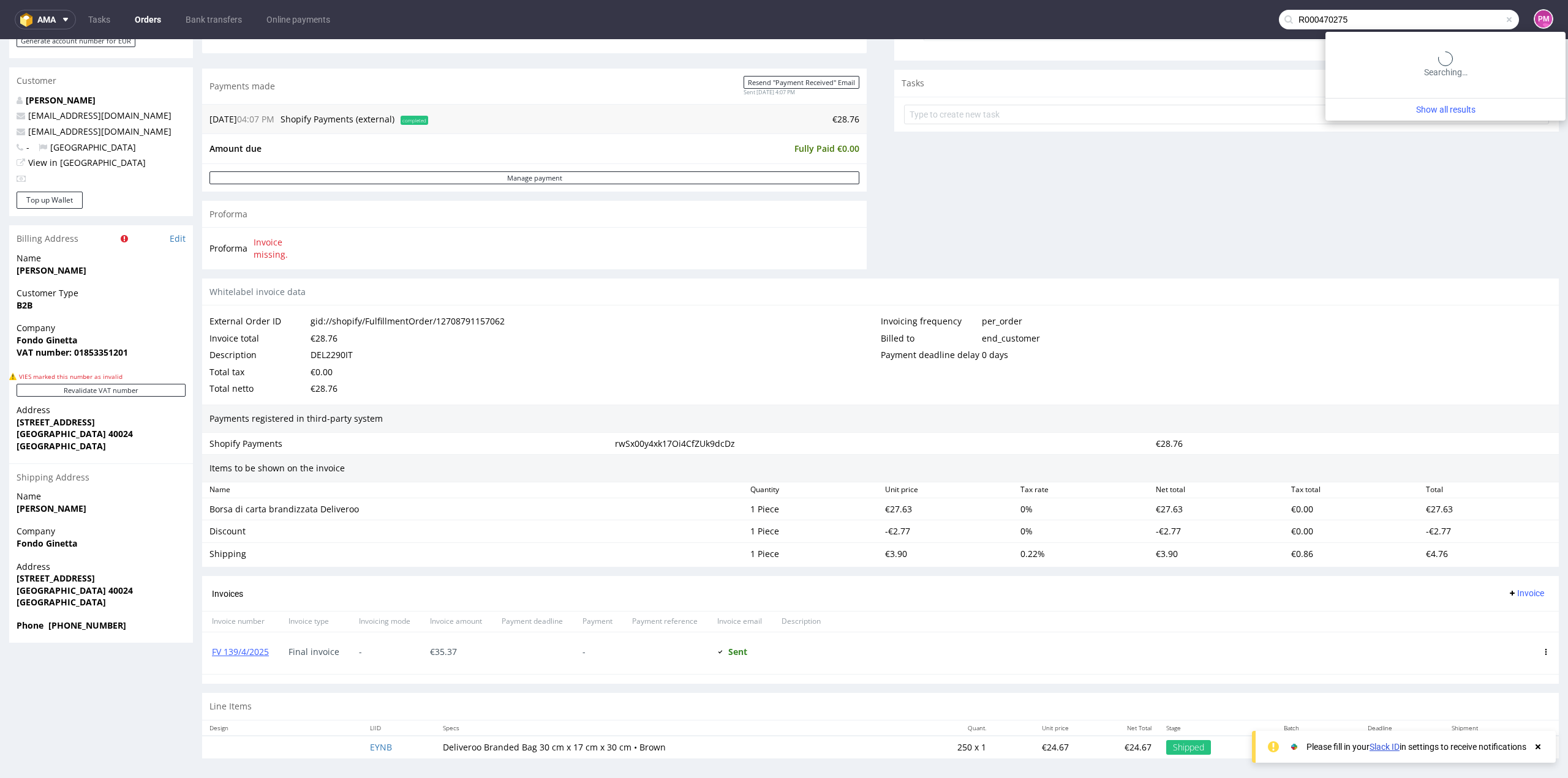
type input "R000470275"
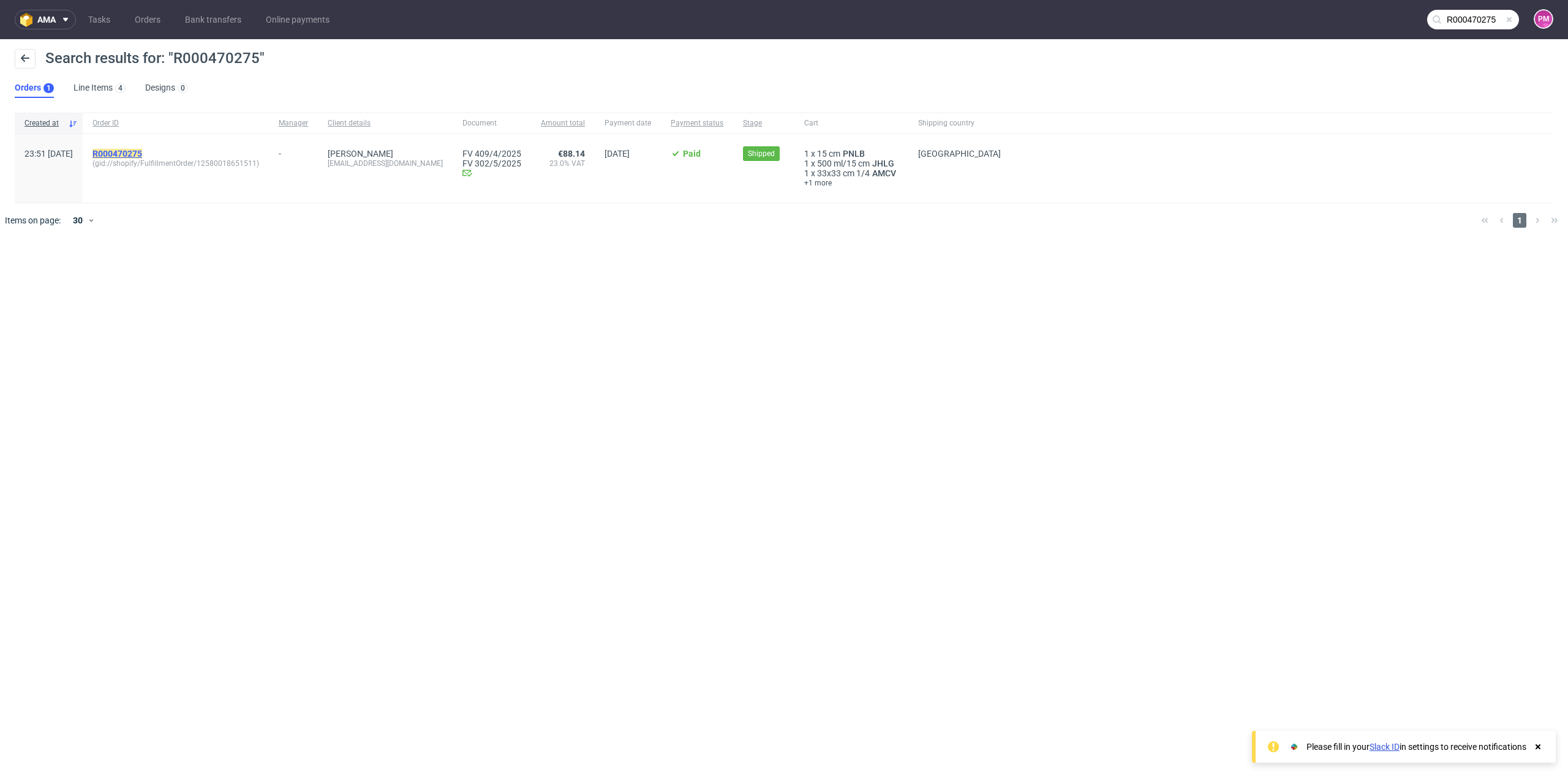
click at [142, 154] on mark "R000470275" at bounding box center [118, 154] width 49 height 9
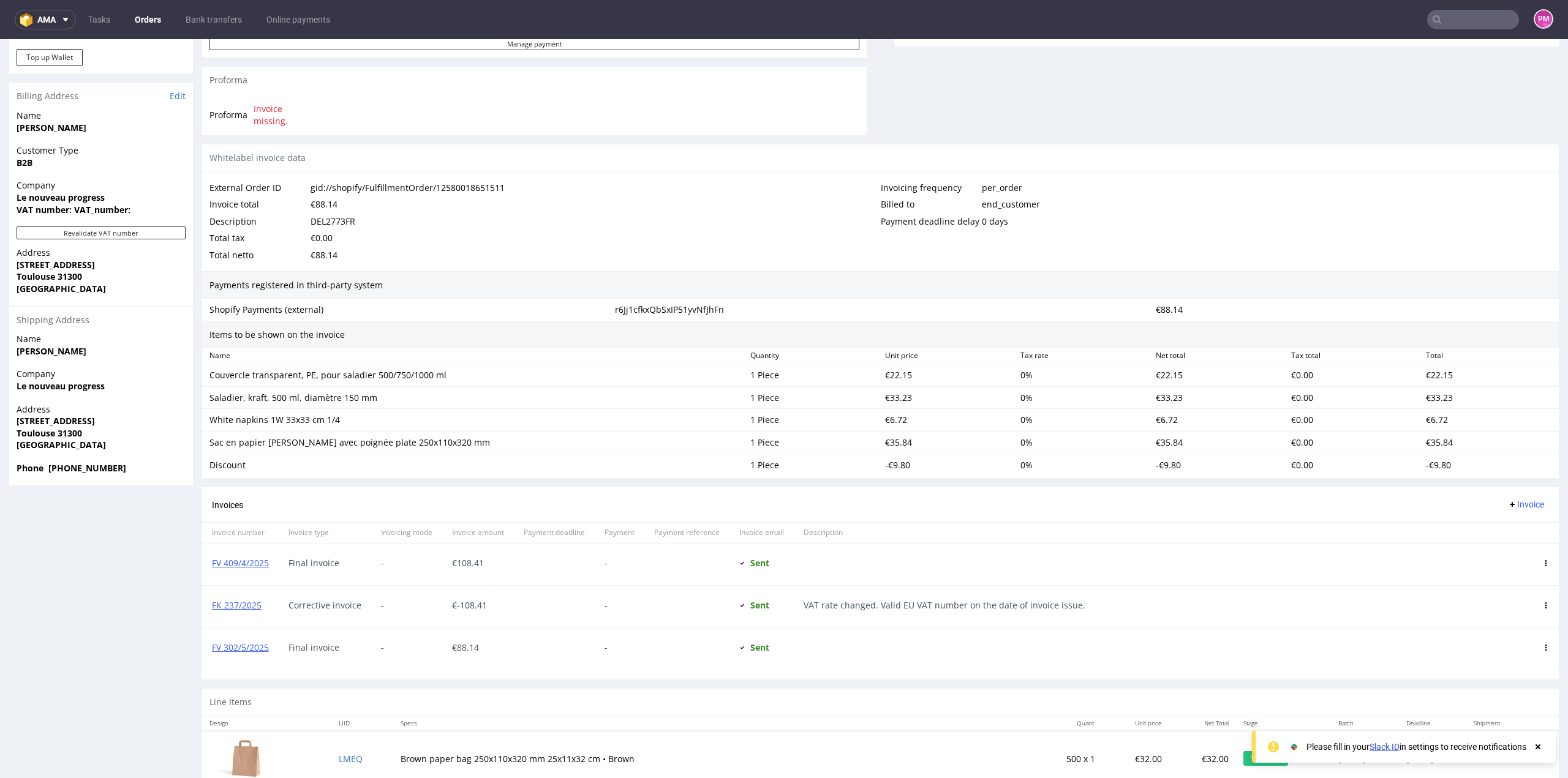
scroll to position [612, 0]
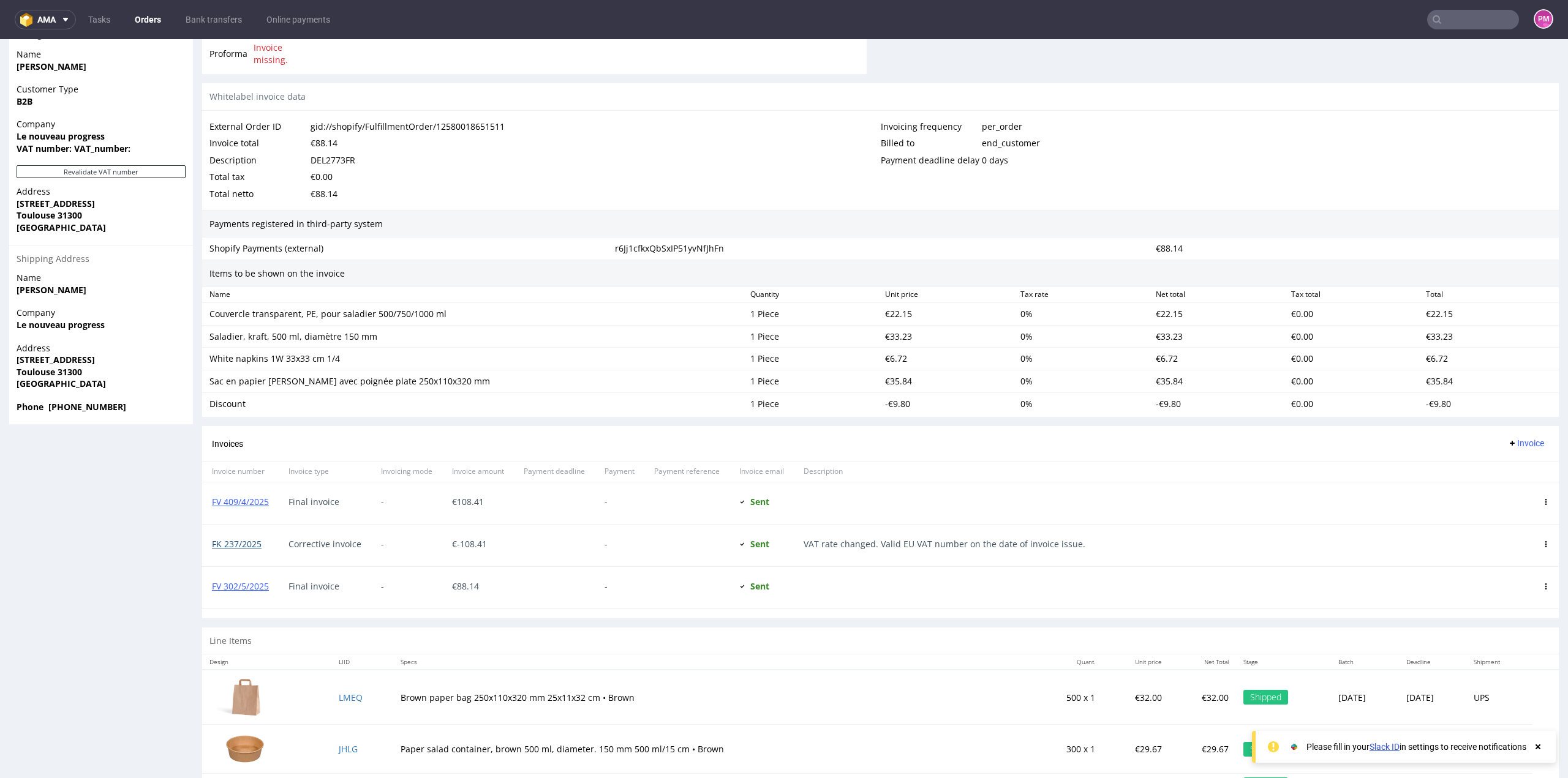
click at [236, 540] on link "FK 237/2025" at bounding box center [237, 544] width 49 height 11
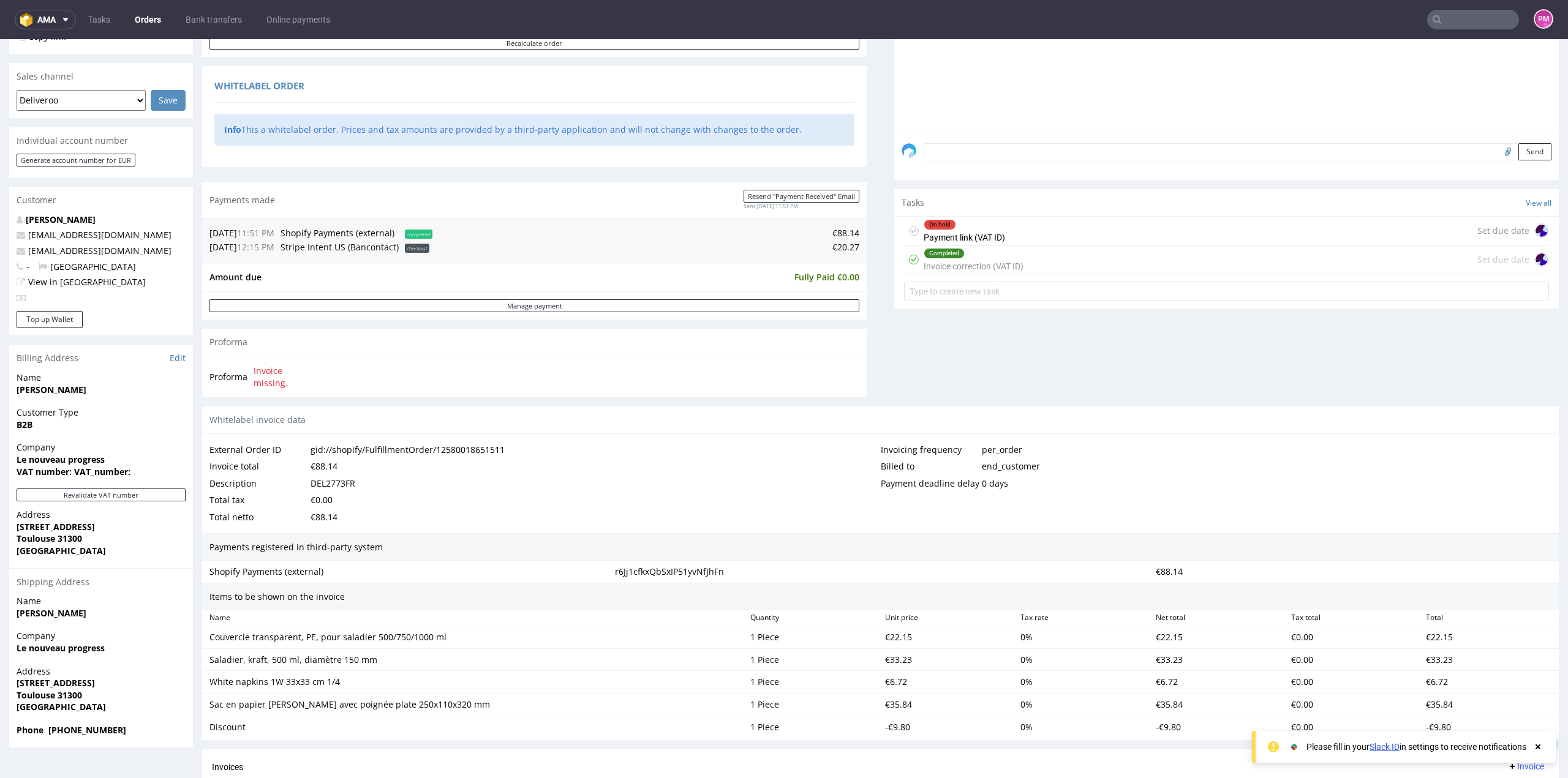
scroll to position [306, 0]
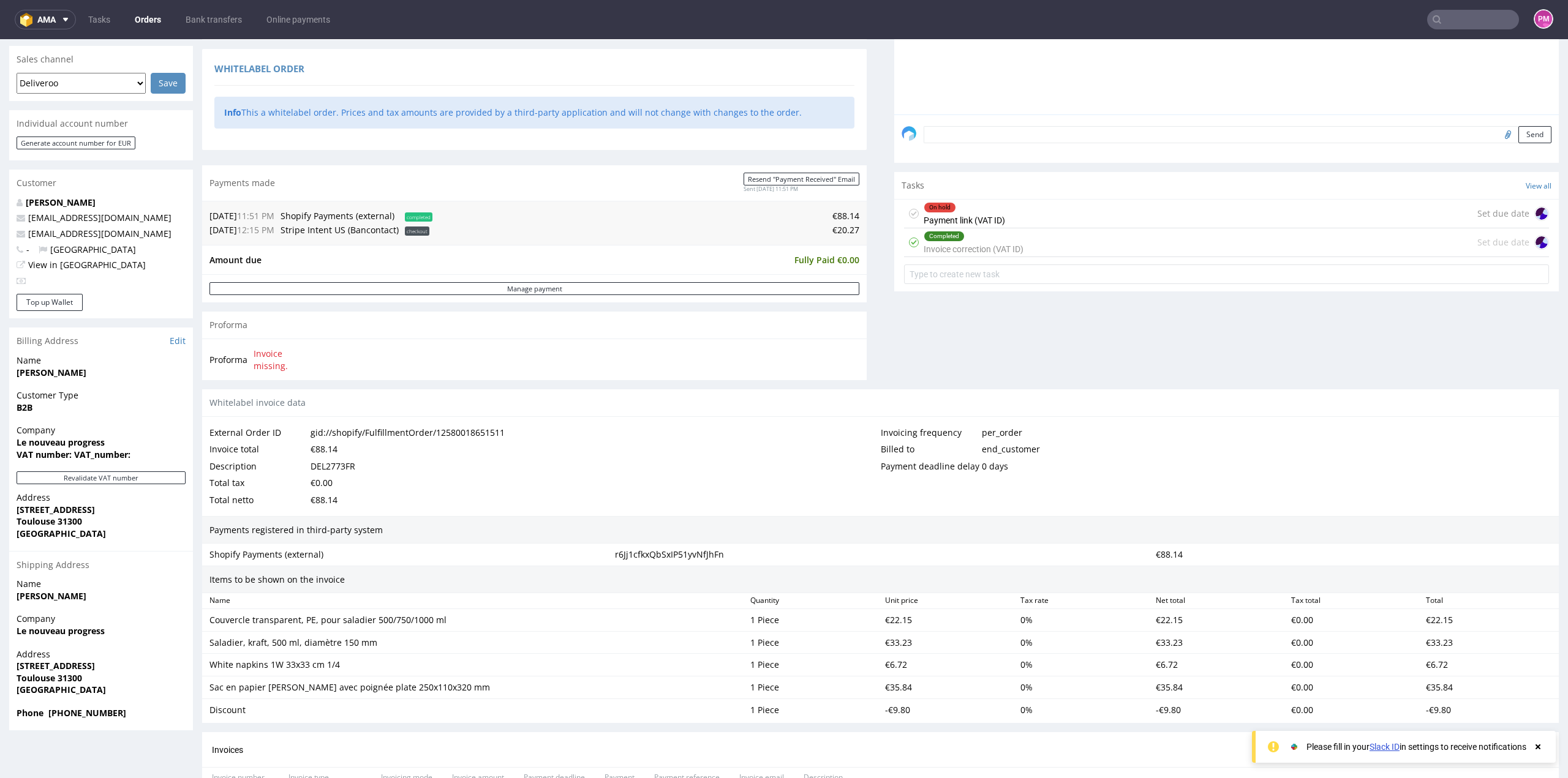
click at [1450, 19] on input "text" at bounding box center [1472, 19] width 92 height 20
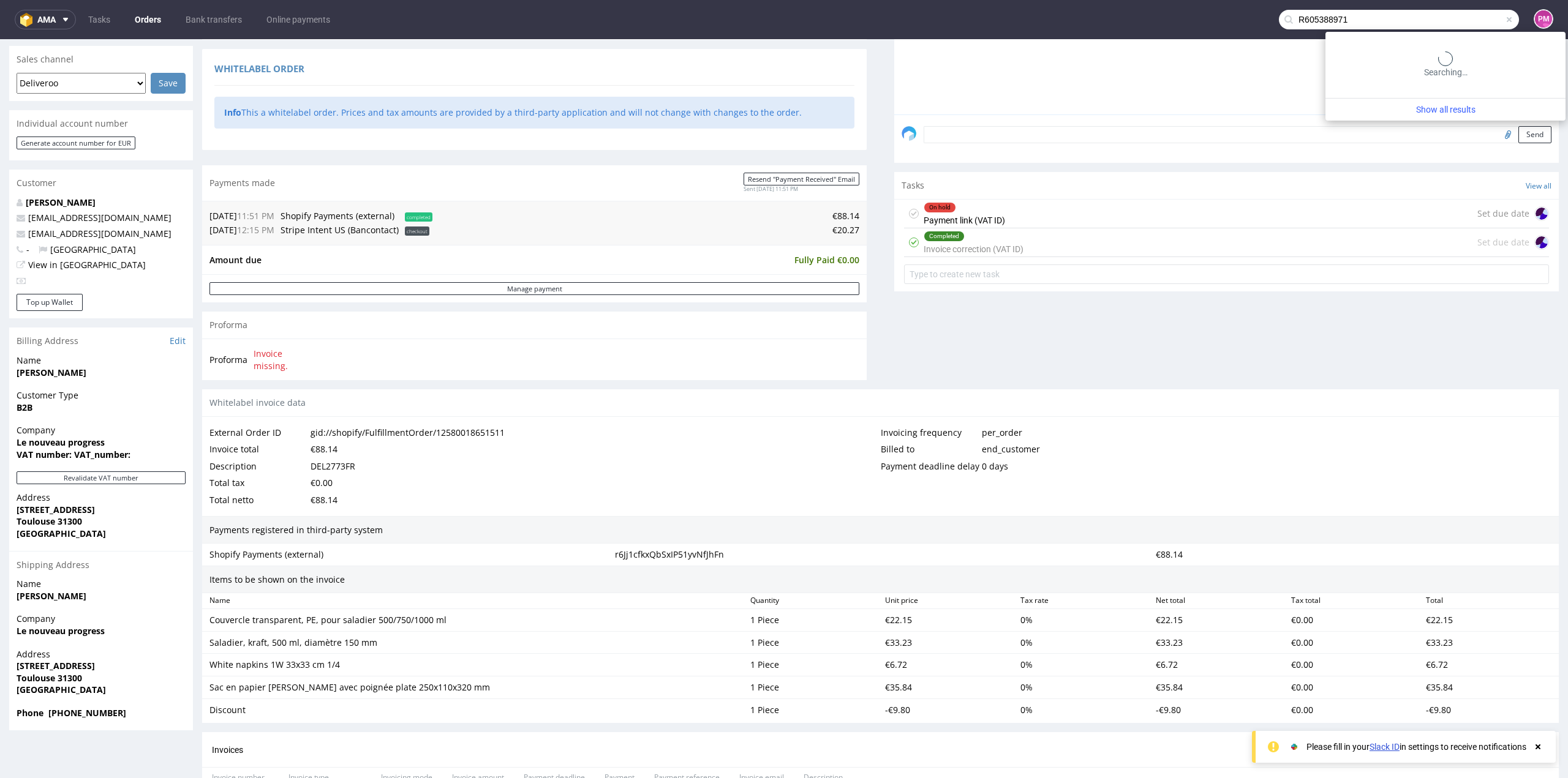
type input "R605388971"
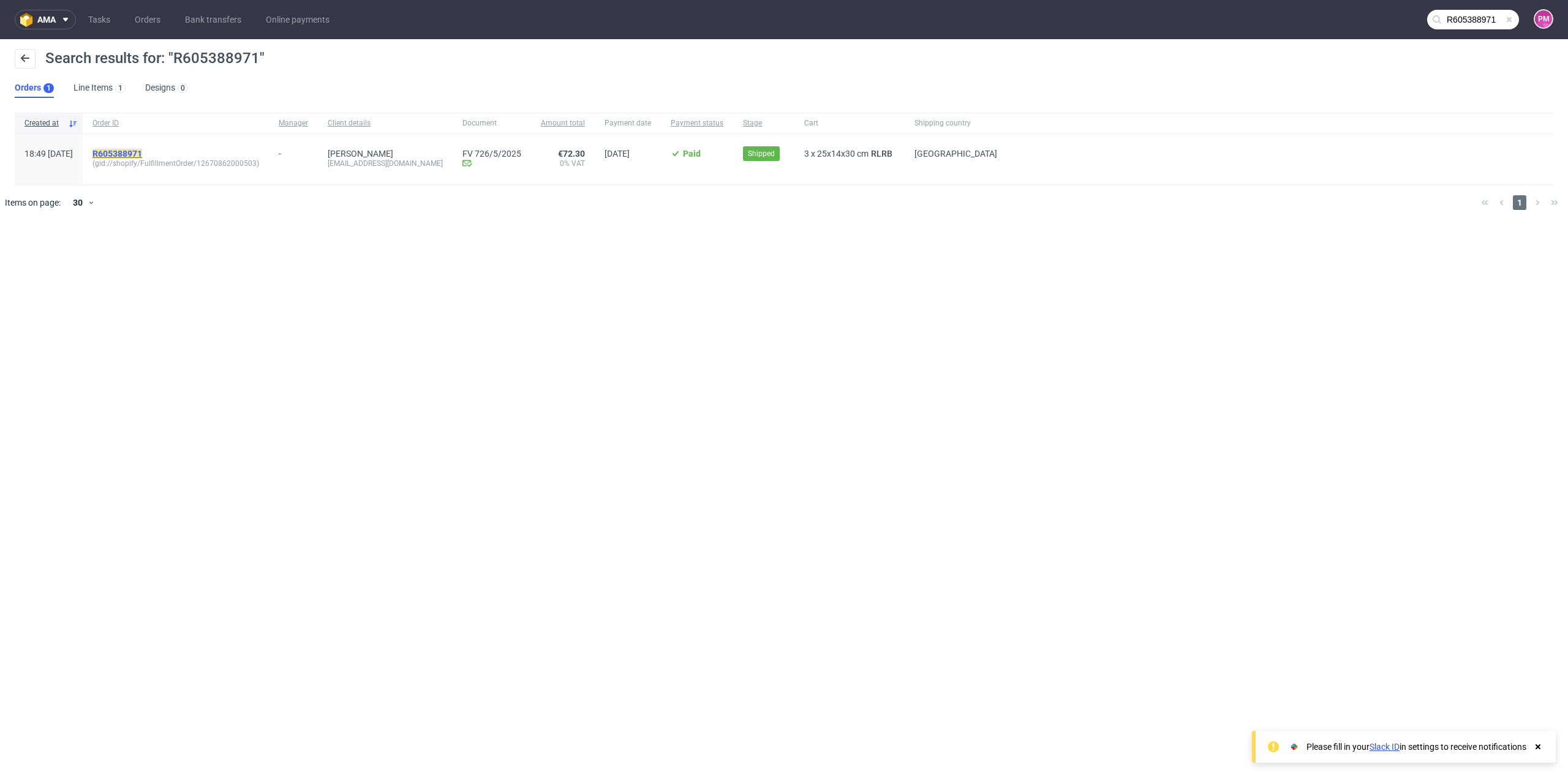
click at [142, 152] on mark "R605388971" at bounding box center [118, 154] width 49 height 9
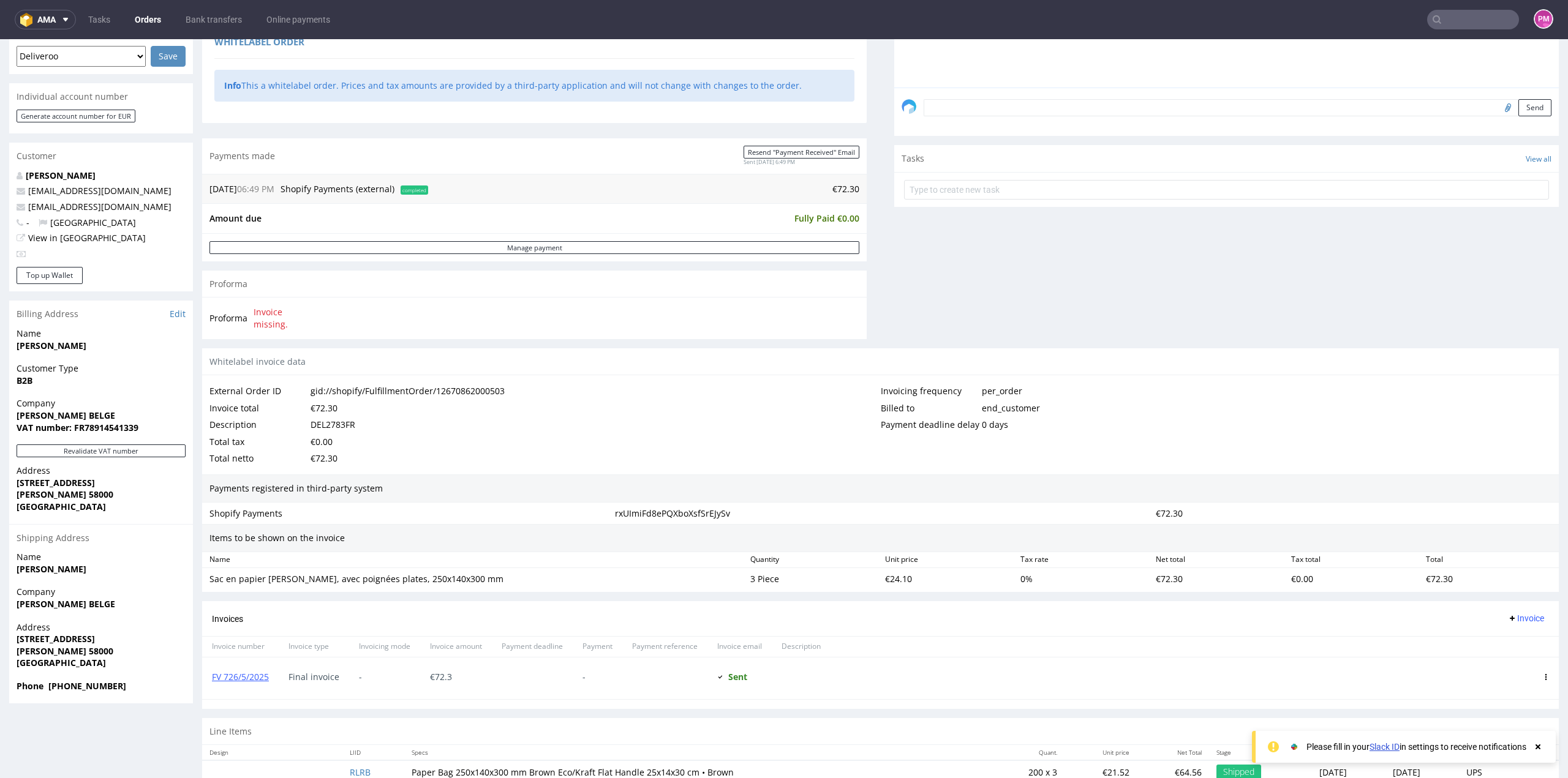
scroll to position [359, 0]
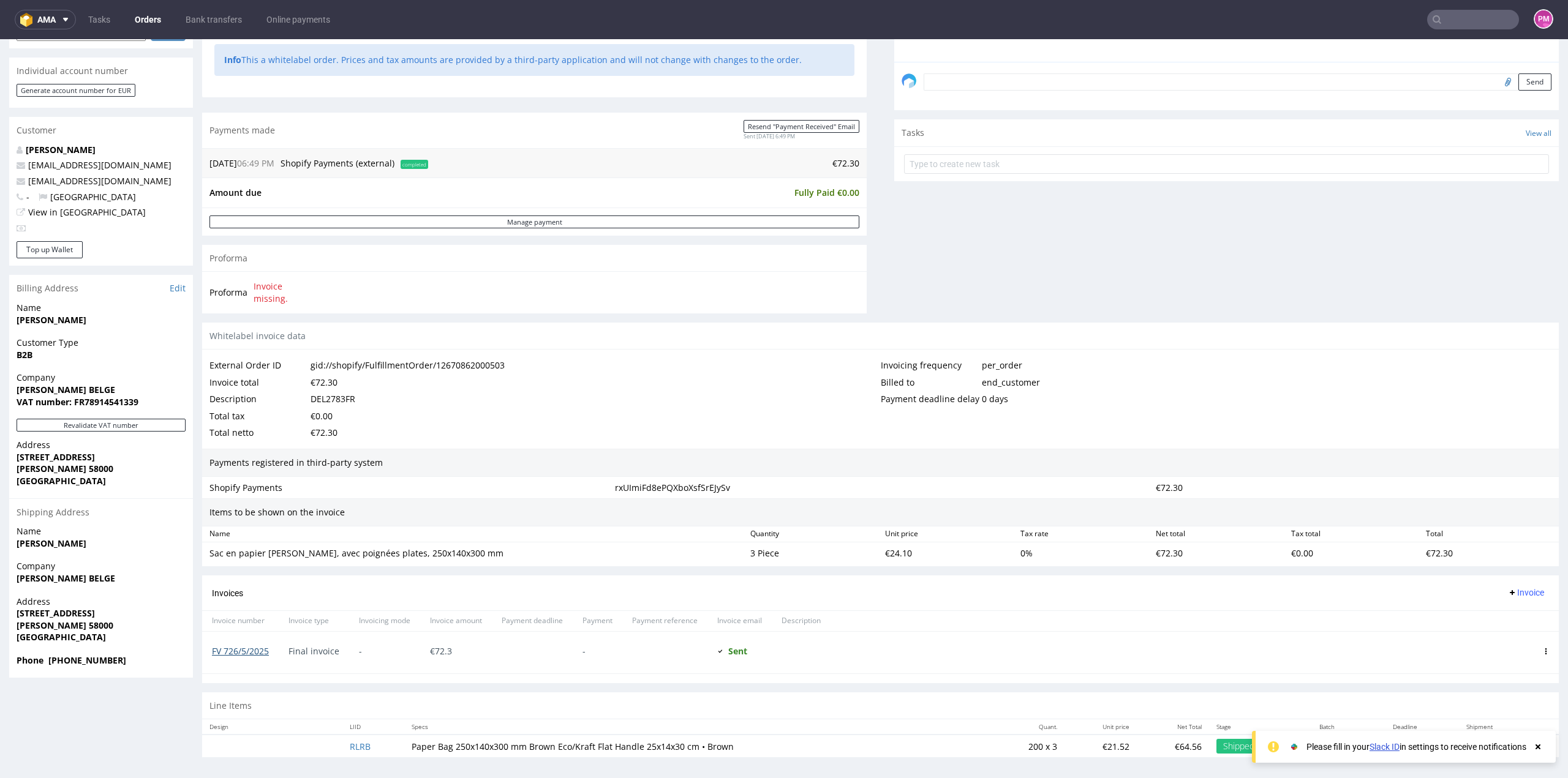
click at [259, 648] on link "FV 726/5/2025" at bounding box center [241, 651] width 57 height 11
click at [228, 648] on link "FV 726/5/2025" at bounding box center [241, 651] width 57 height 11
click at [1450, 16] on input "text" at bounding box center [1472, 19] width 92 height 20
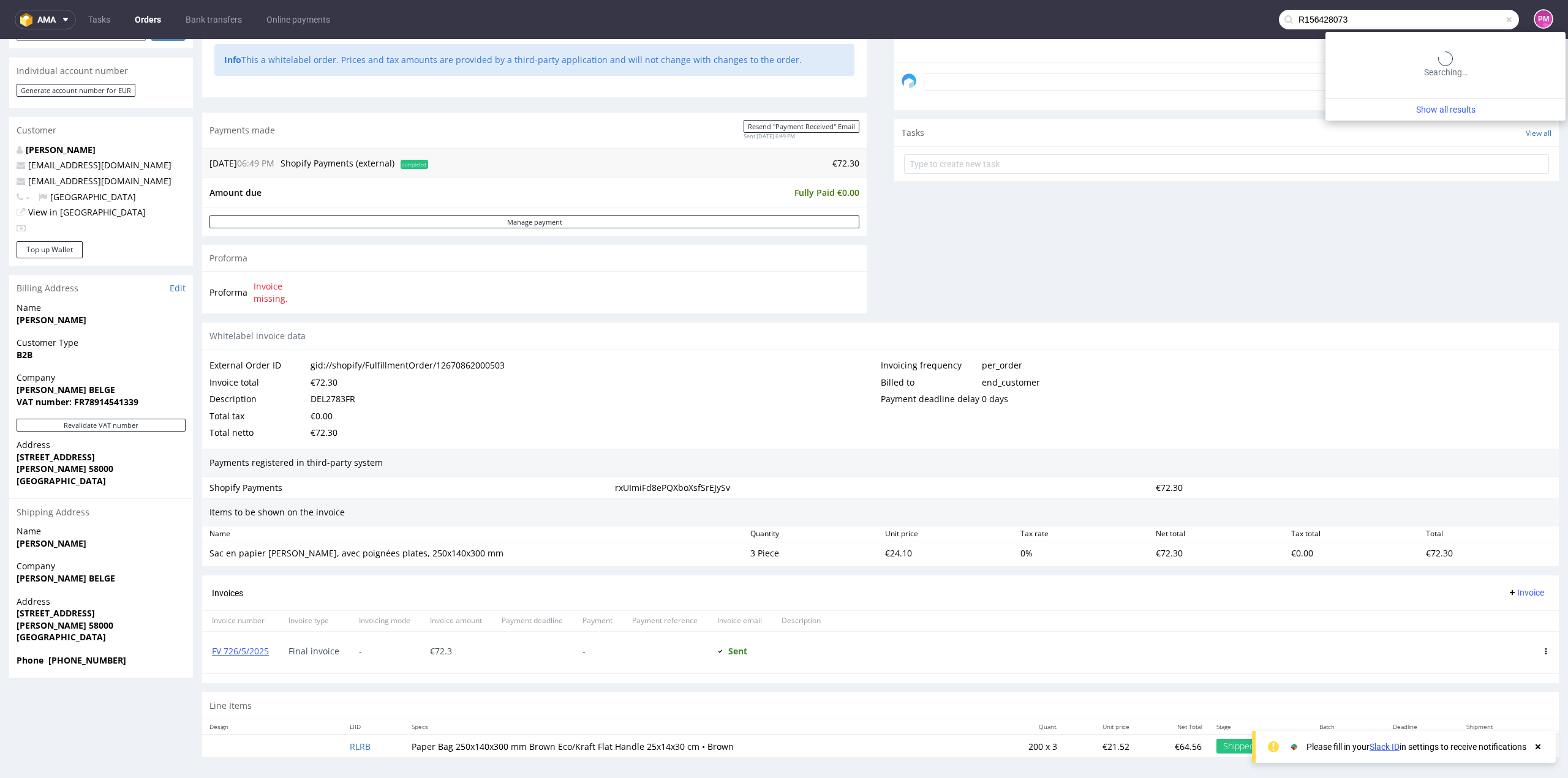
type input "R156428073"
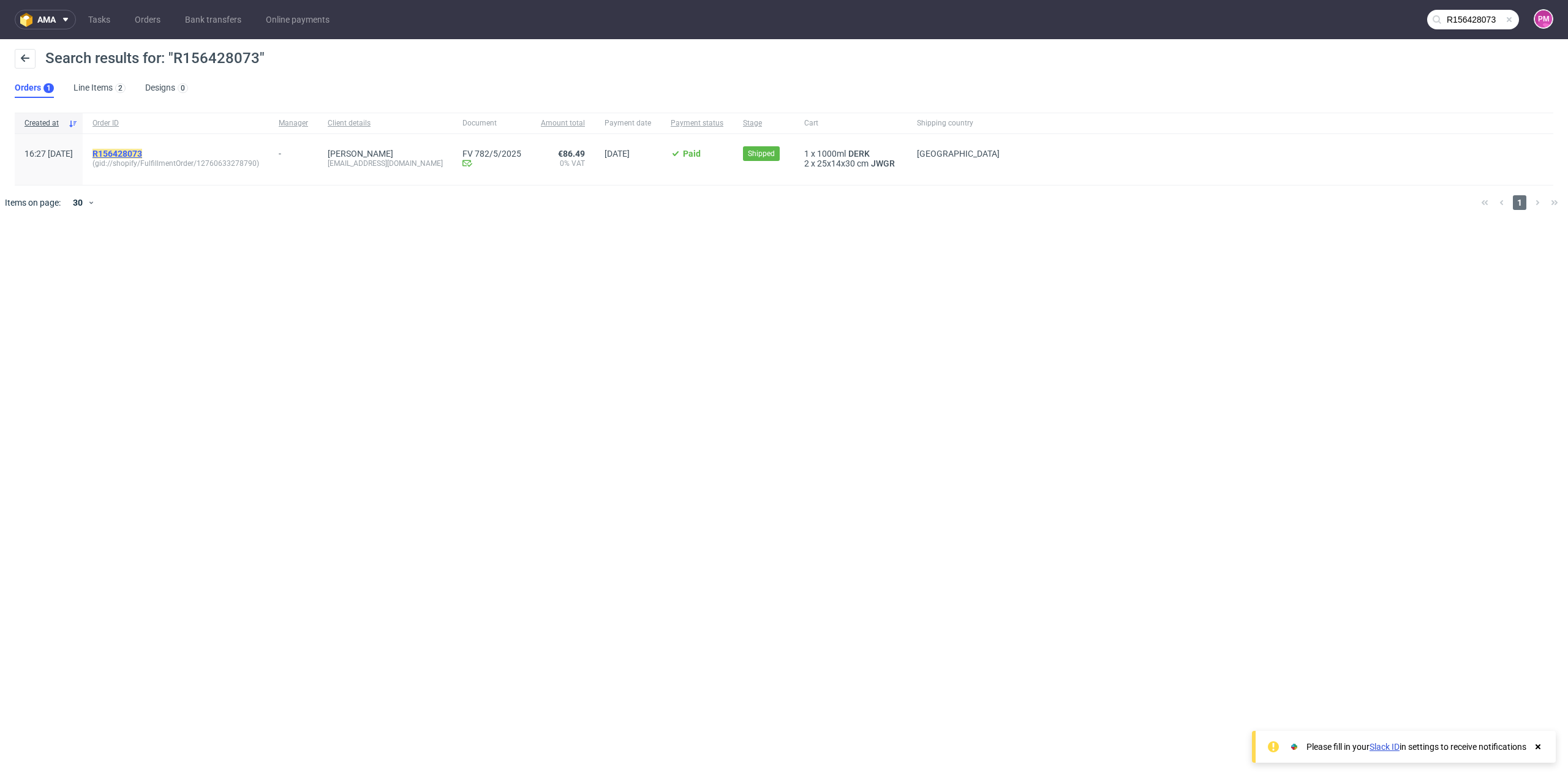
click at [142, 154] on mark "R156428073" at bounding box center [118, 154] width 49 height 9
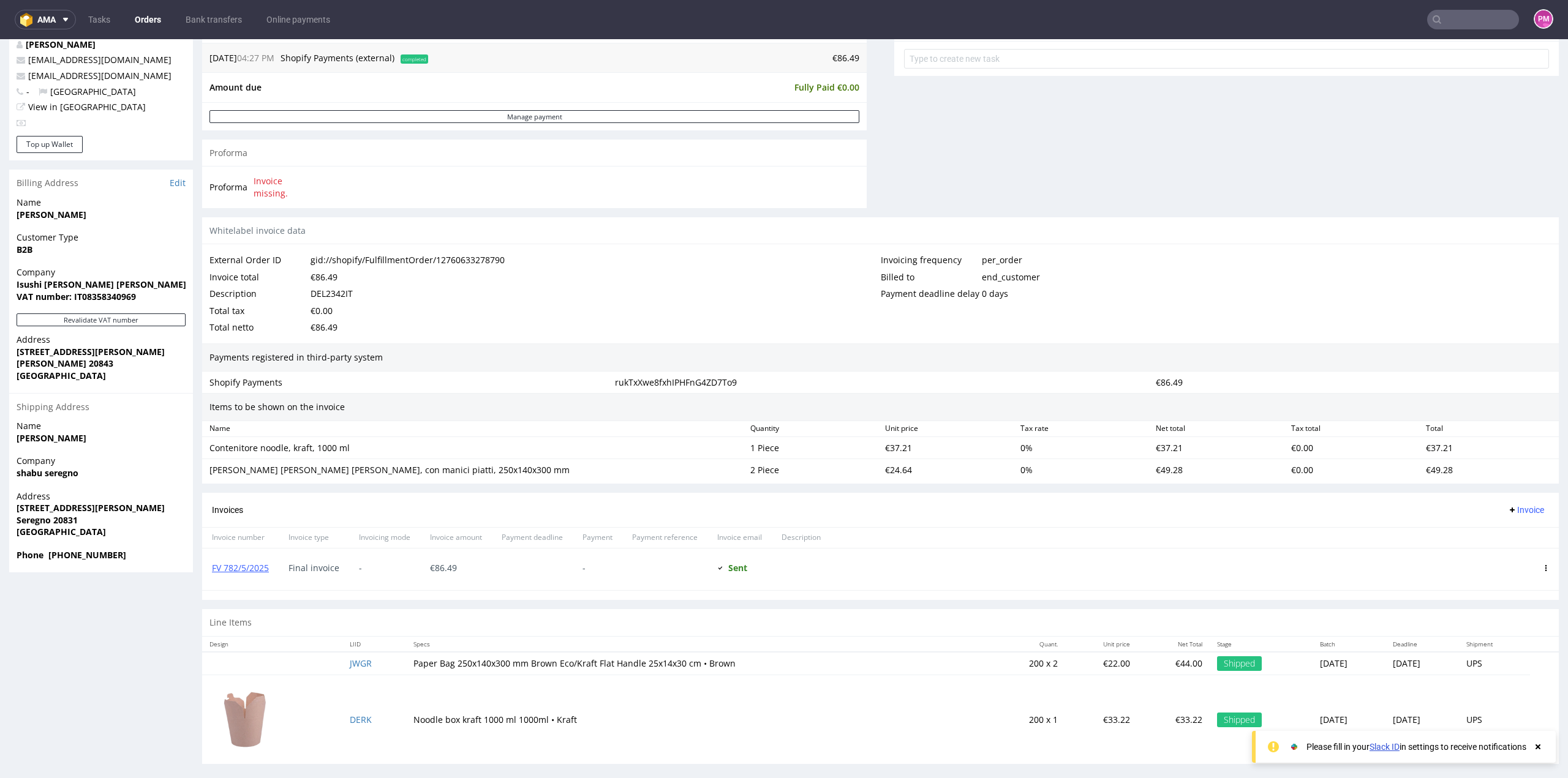
scroll to position [470, 0]
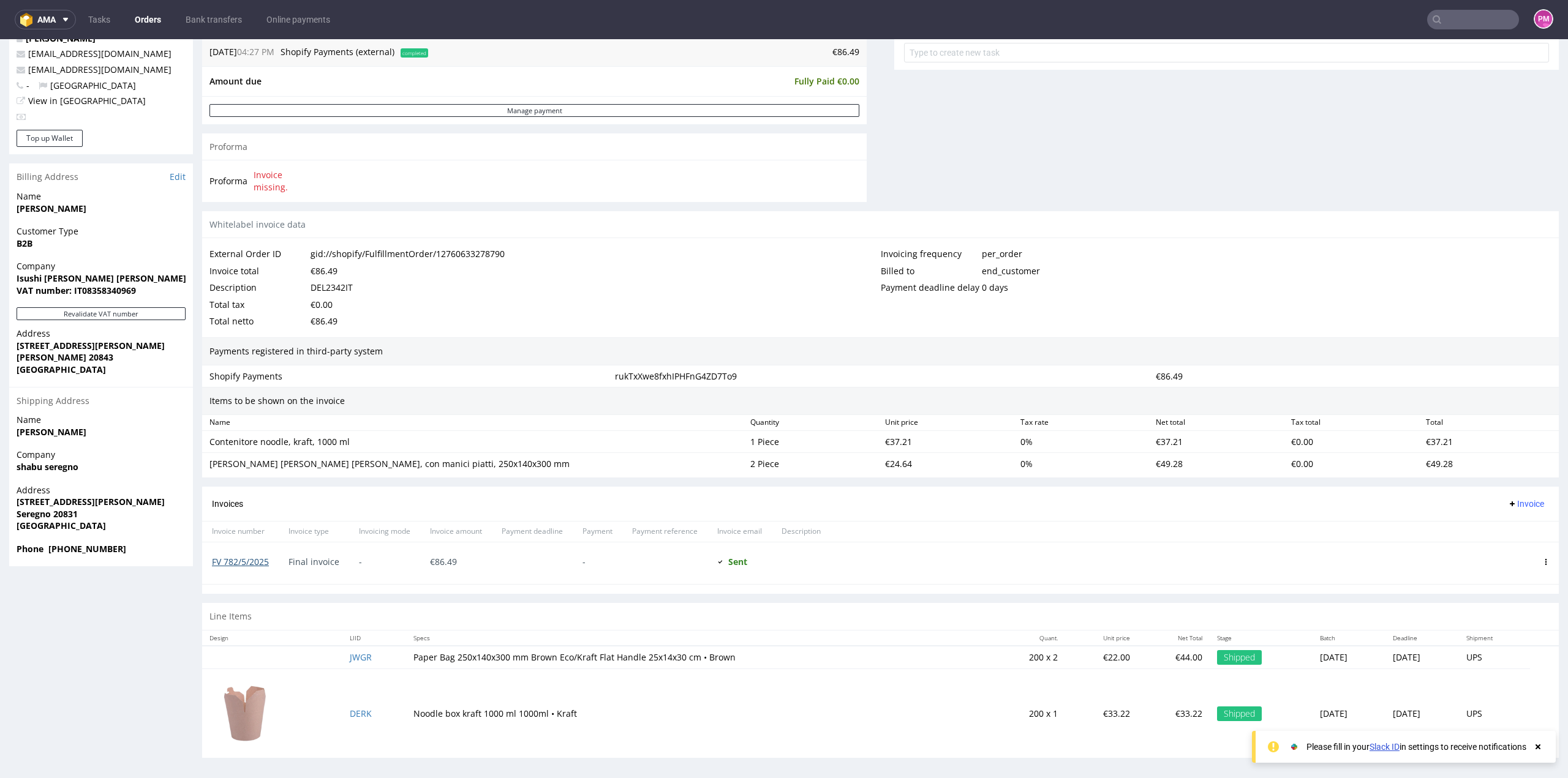
click at [260, 559] on link "FV 782/5/2025" at bounding box center [241, 562] width 57 height 11
click at [1460, 15] on input "text" at bounding box center [1472, 19] width 92 height 20
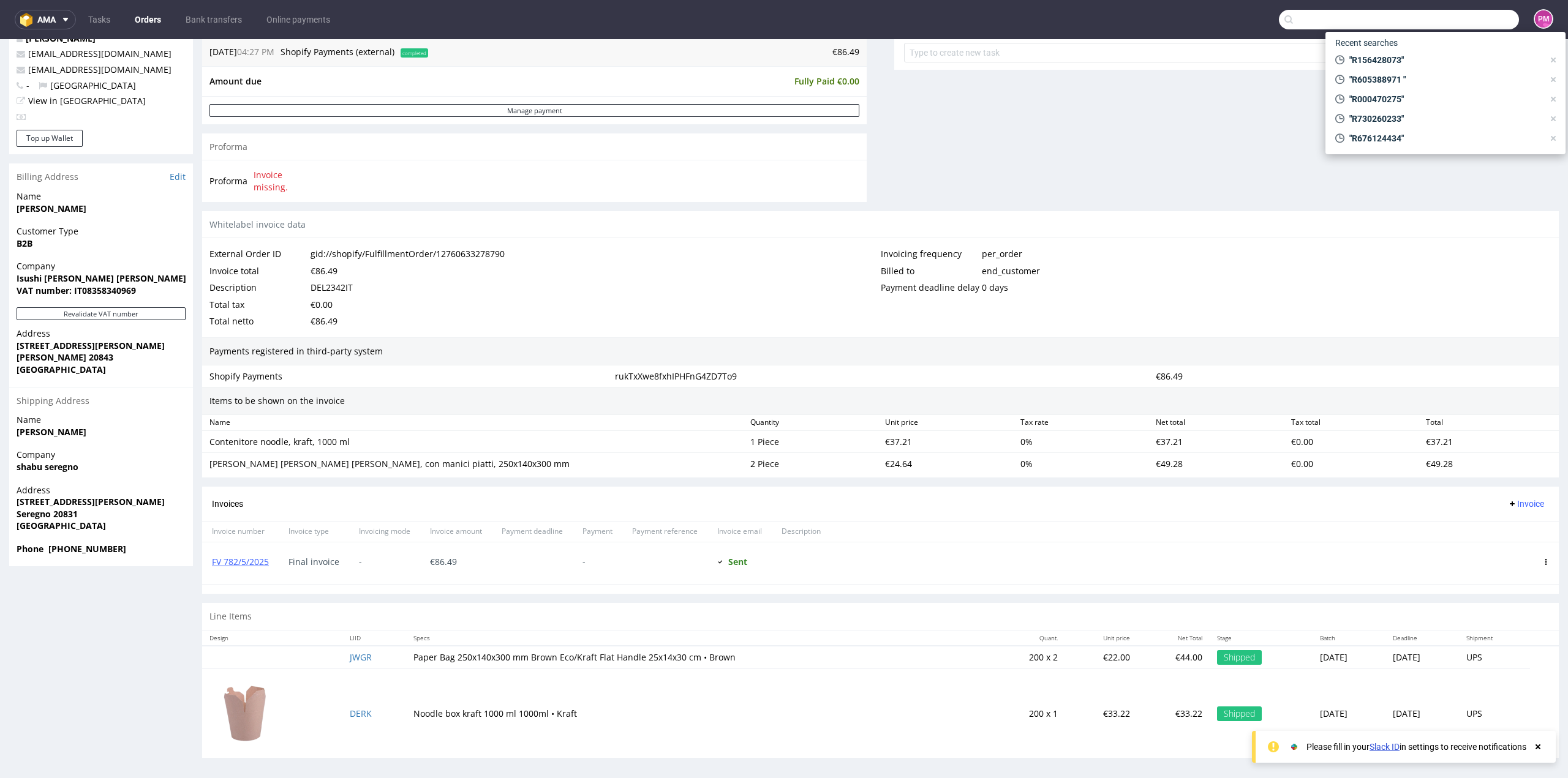
paste input "R218536670"
type input "R218536670"
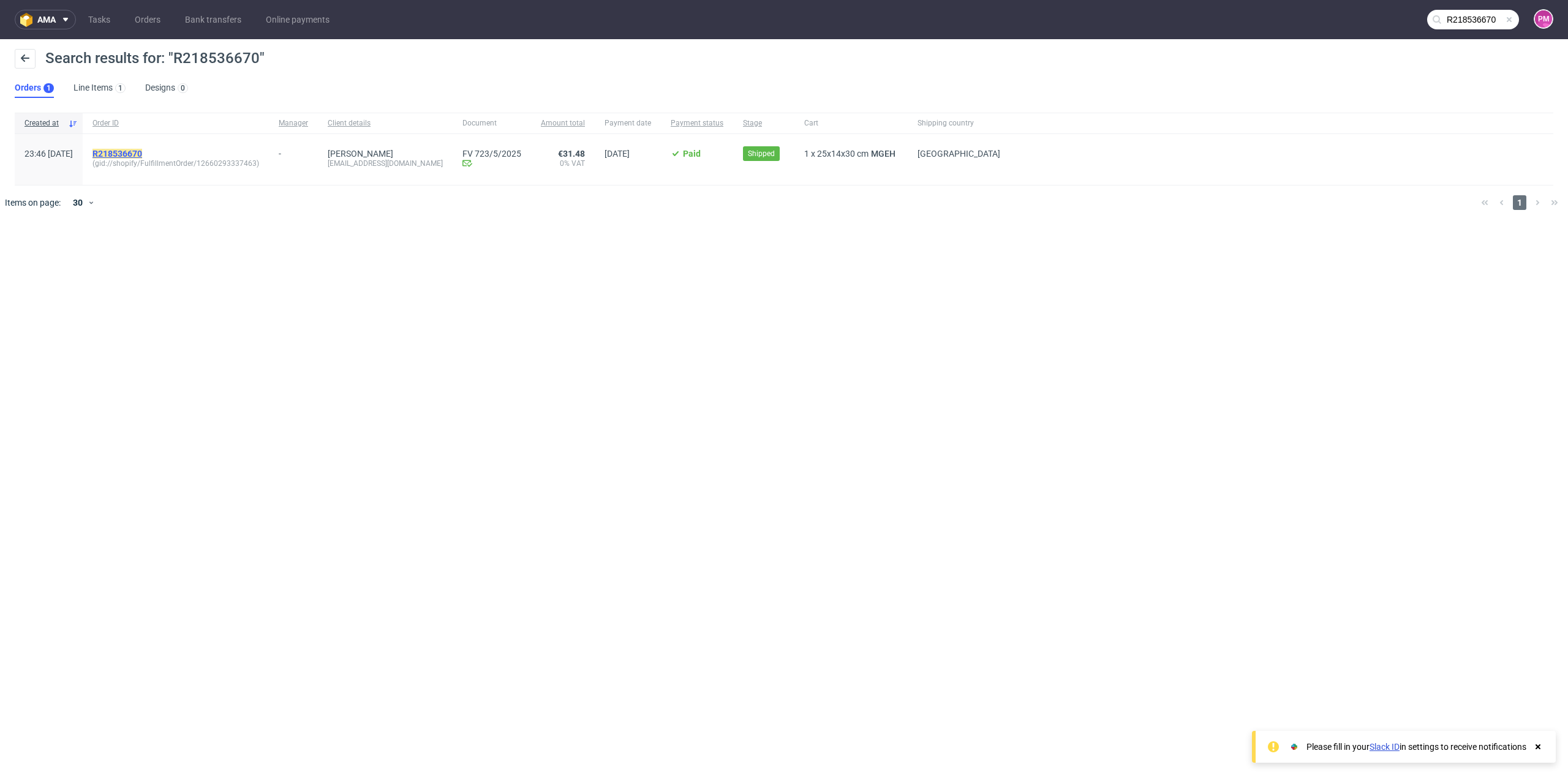
click at [137, 152] on mark "R218536670" at bounding box center [118, 154] width 49 height 9
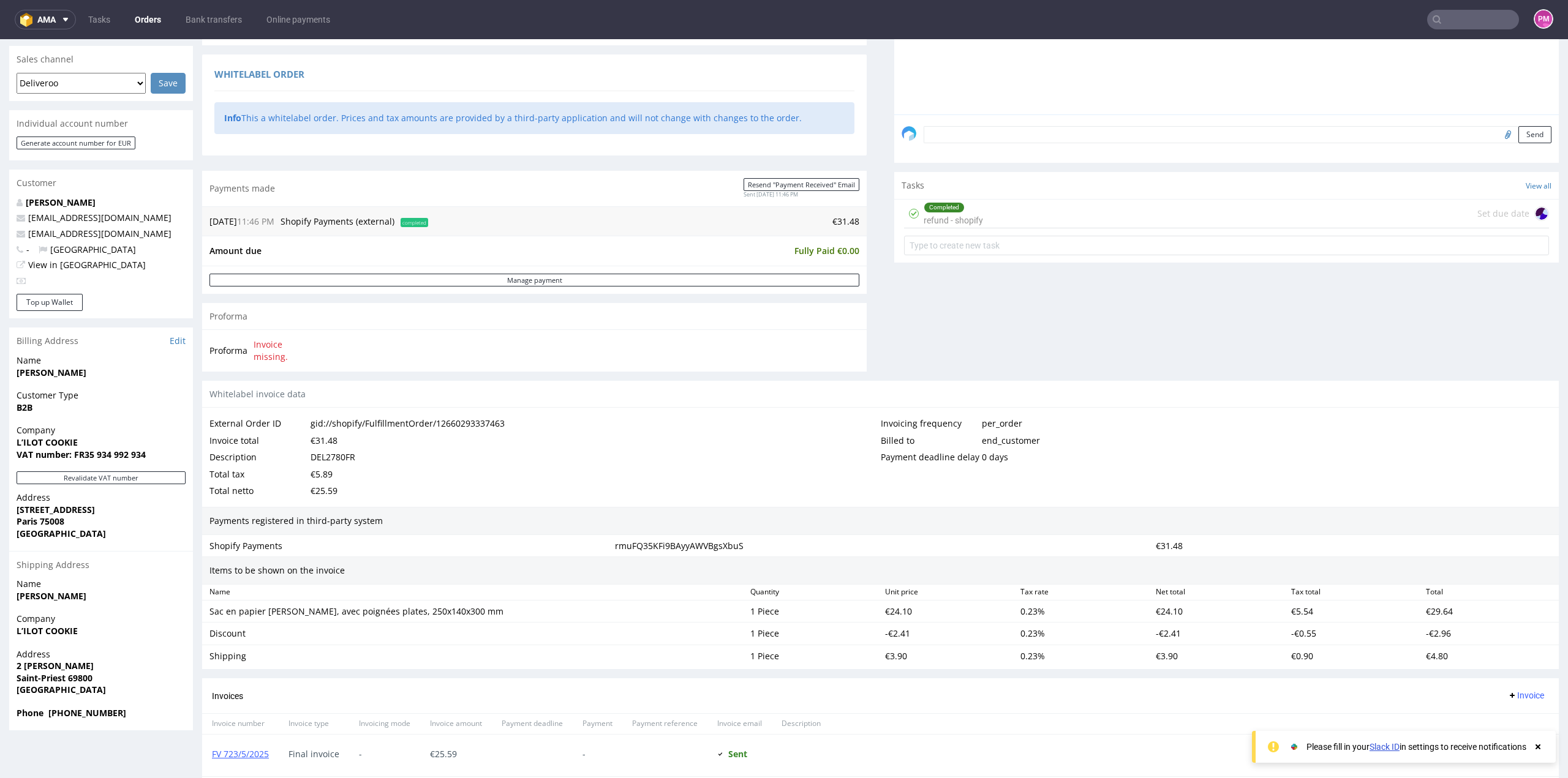
scroll to position [409, 0]
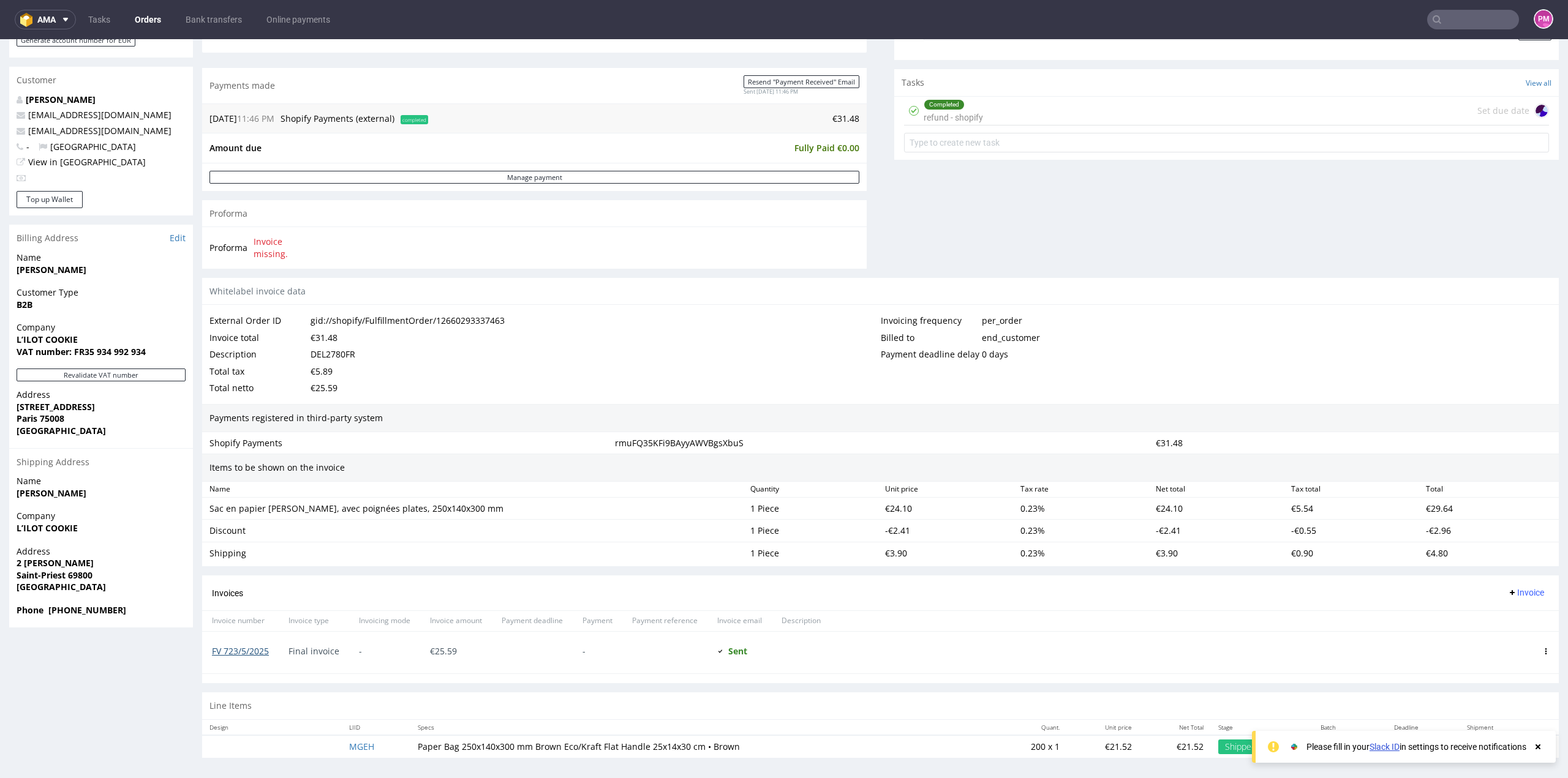
click at [261, 649] on link "FV 723/5/2025" at bounding box center [241, 651] width 57 height 11
